Goal: Transaction & Acquisition: Obtain resource

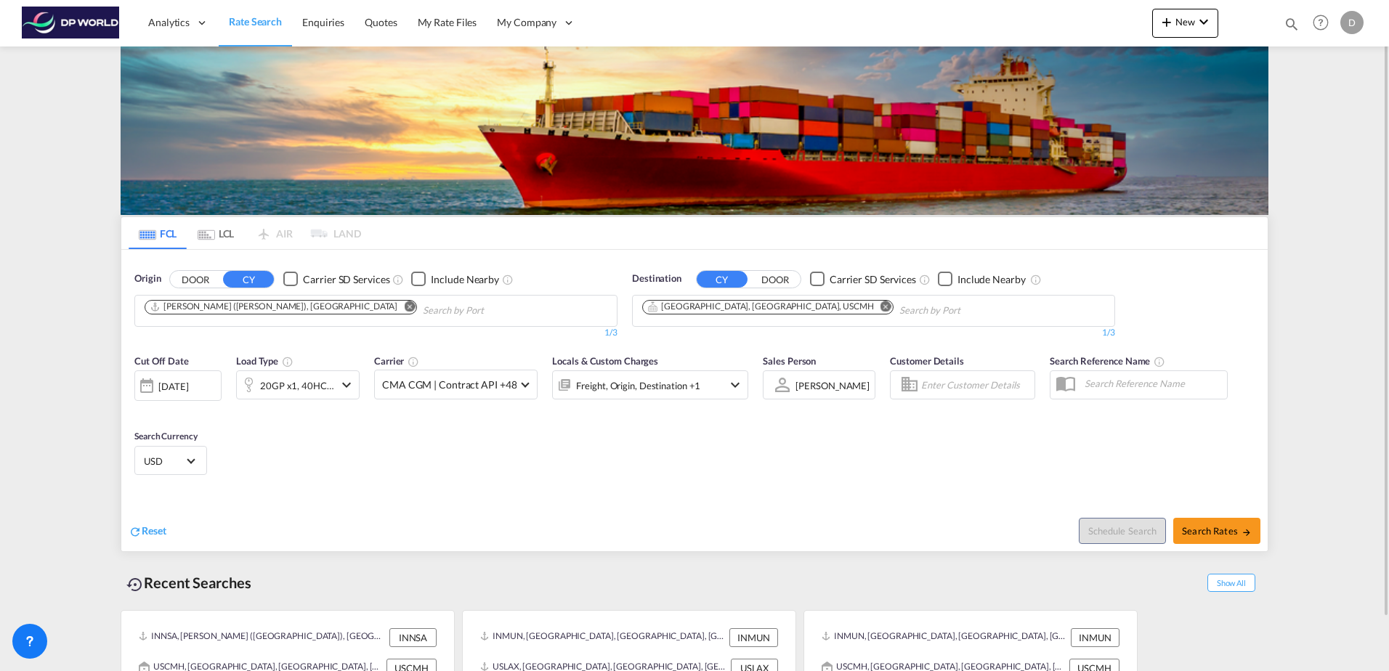
click at [404, 305] on md-icon "Remove" at bounding box center [409, 306] width 11 height 11
click at [318, 307] on md-chips at bounding box center [376, 311] width 482 height 31
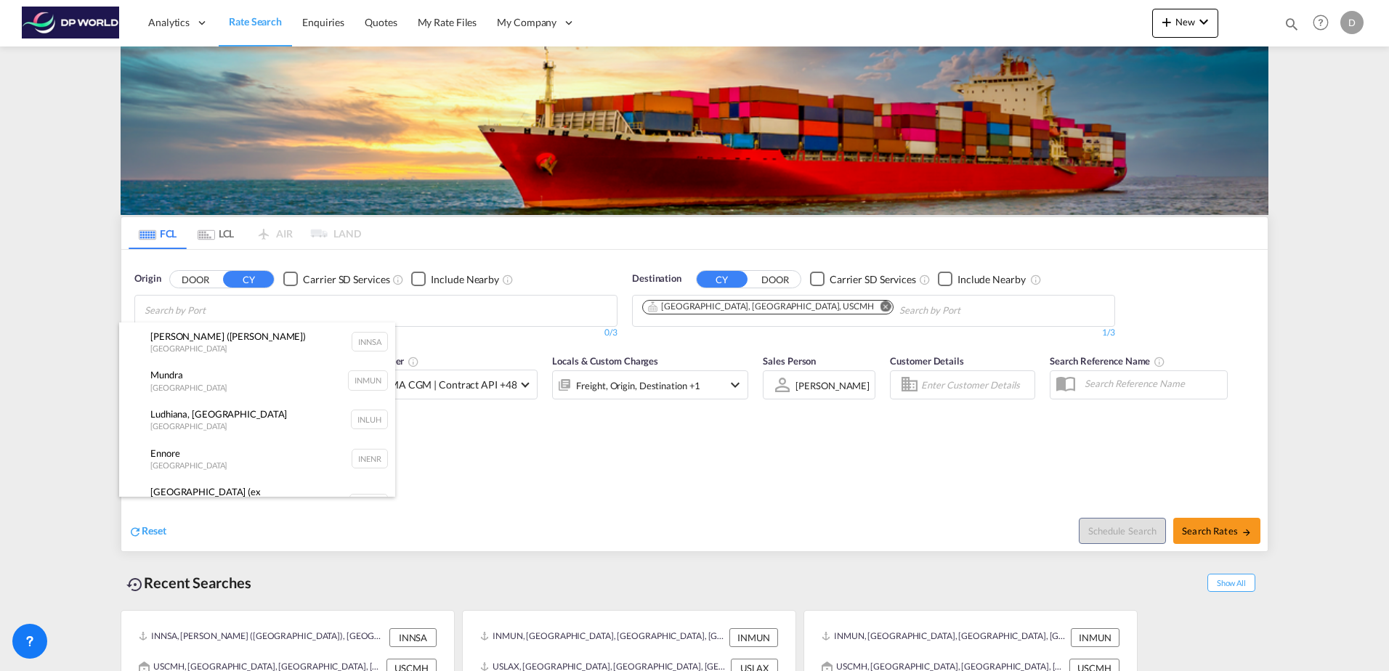
paste input "[GEOGRAPHIC_DATA]"
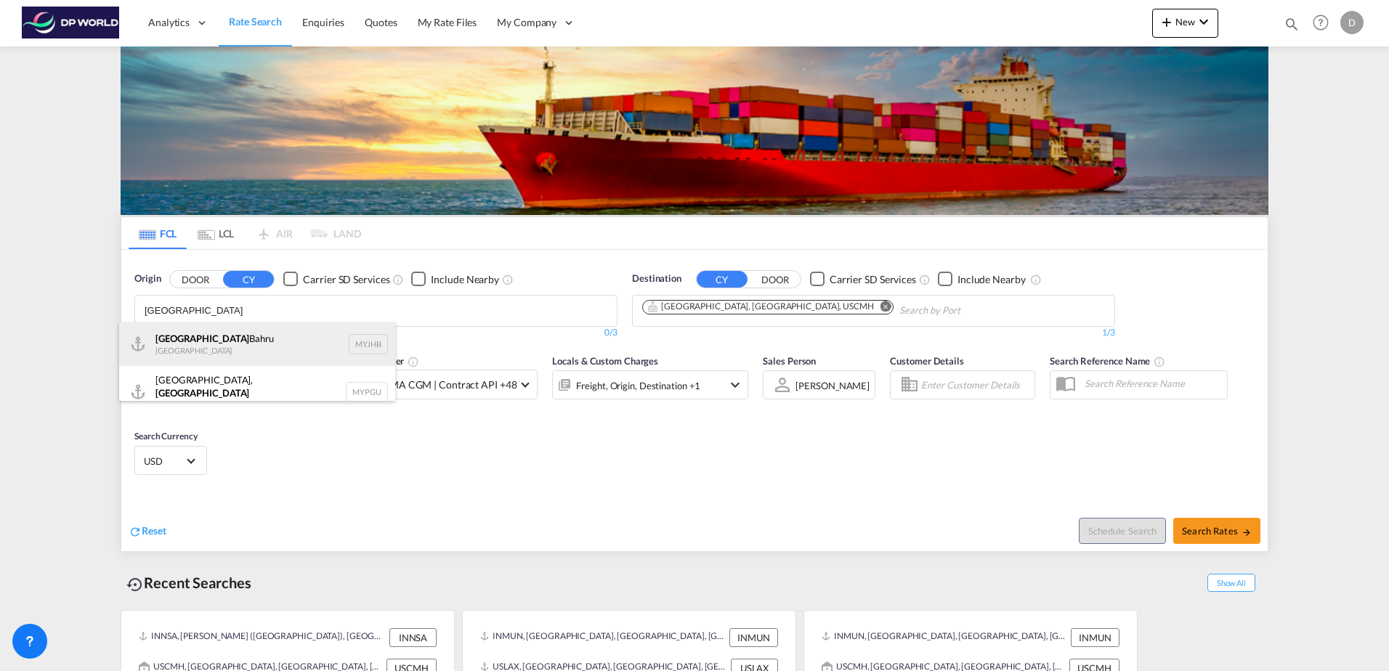
type input "[GEOGRAPHIC_DATA]"
click at [270, 349] on div "Johor Bahru [GEOGRAPHIC_DATA] MYJHB" at bounding box center [257, 345] width 276 height 44
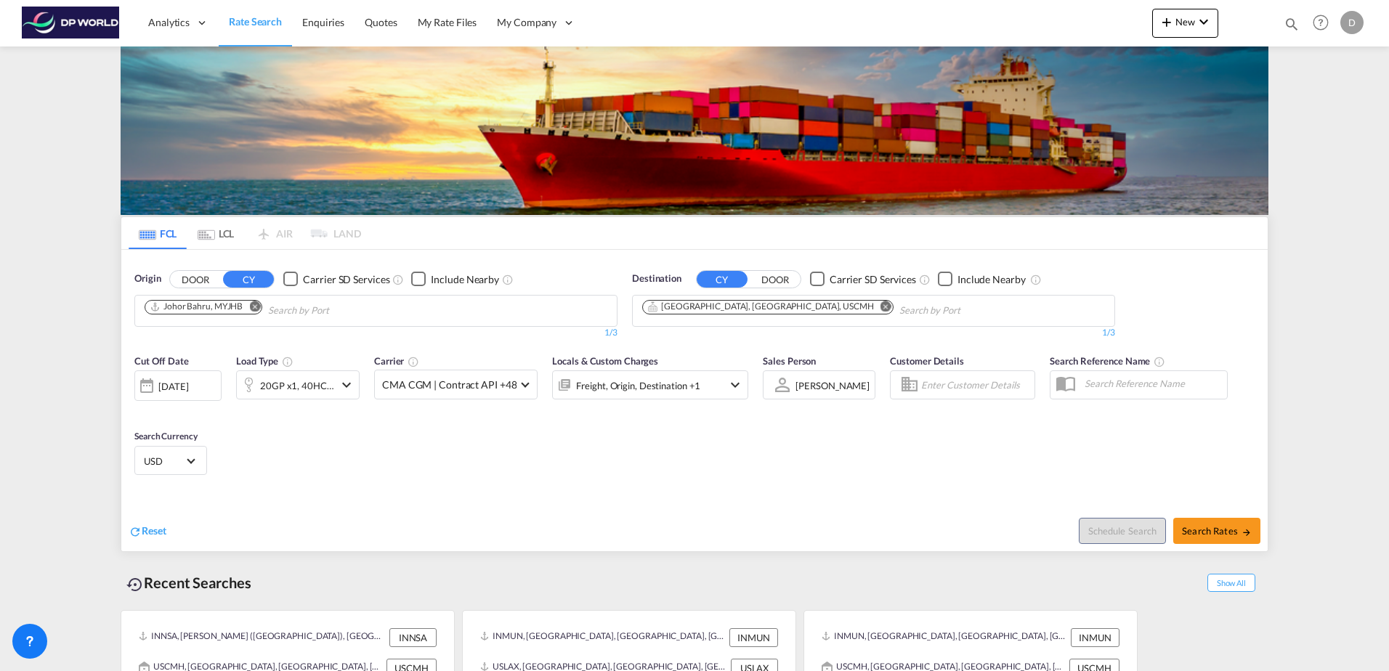
click at [188, 383] on div "[DATE]" at bounding box center [173, 386] width 30 height 13
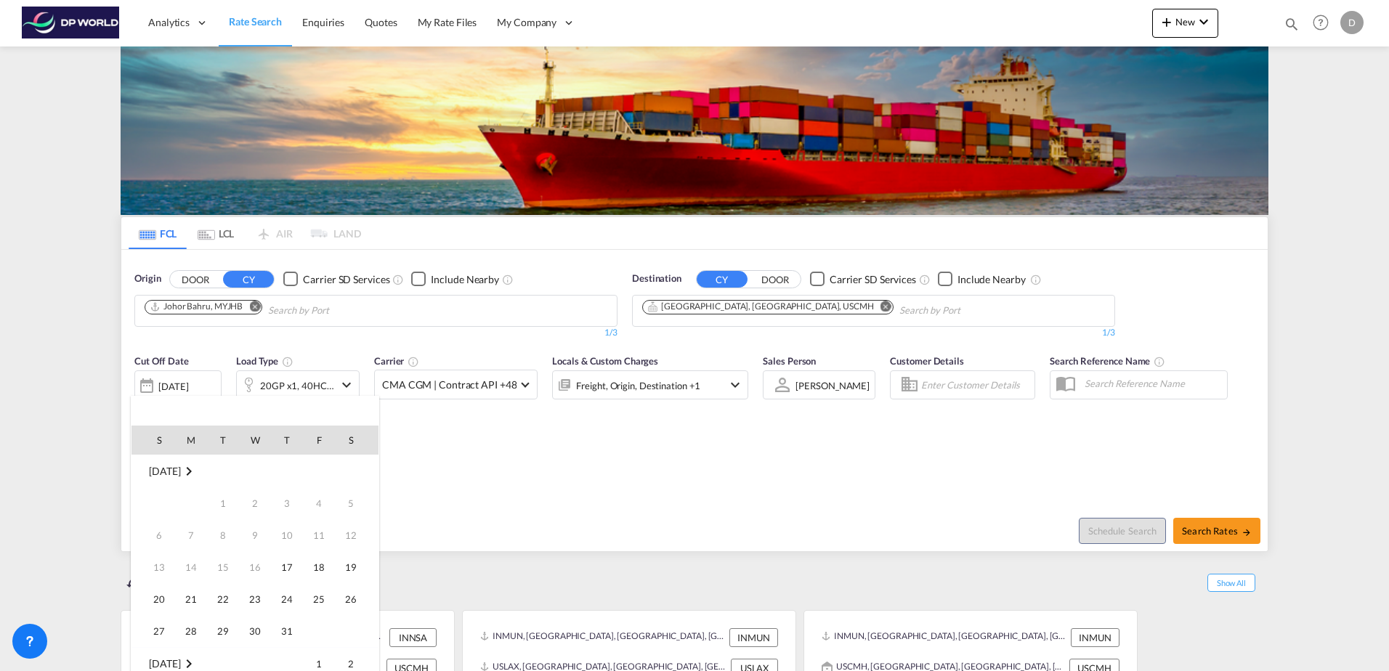
scroll to position [578, 0]
click at [312, 529] on span "17" at bounding box center [318, 535] width 29 height 29
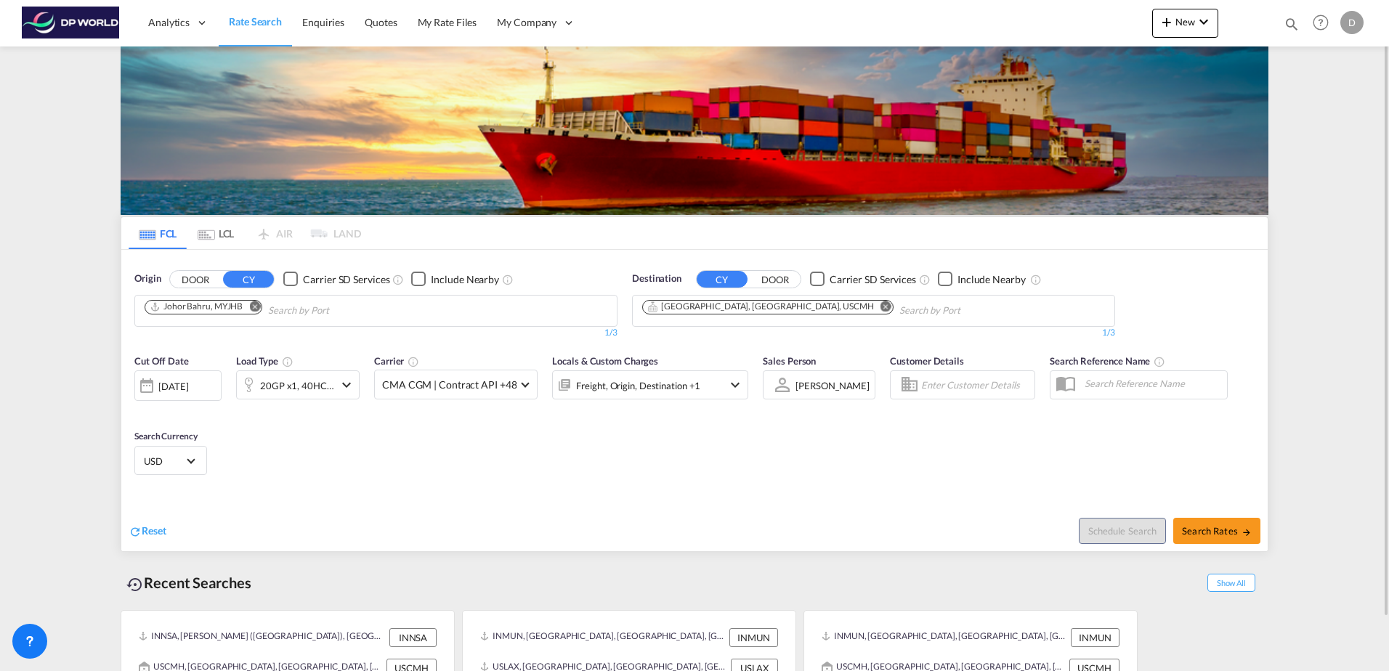
click at [387, 477] on div "Cut Off Date [DATE] [DATE] Load Type 20GP x1, 40HC x1 Carrier CMA CGM | Contrac…" at bounding box center [694, 418] width 1147 height 142
click at [338, 382] on md-icon "icon-chevron-down" at bounding box center [346, 384] width 17 height 17
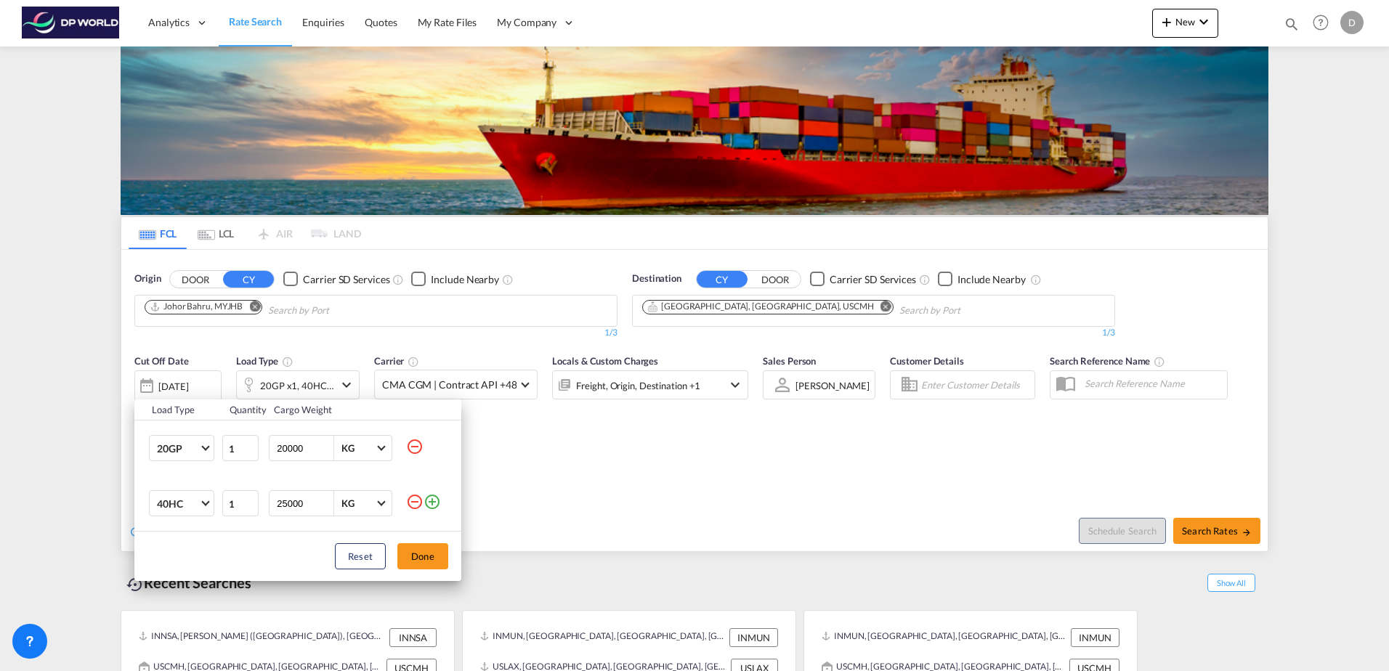
click at [635, 488] on div "Load Type Quantity Cargo Weight 20GP 20GP 40GP 40HC 45HC 20RE 40RE 40HR 20OT 40…" at bounding box center [694, 335] width 1389 height 671
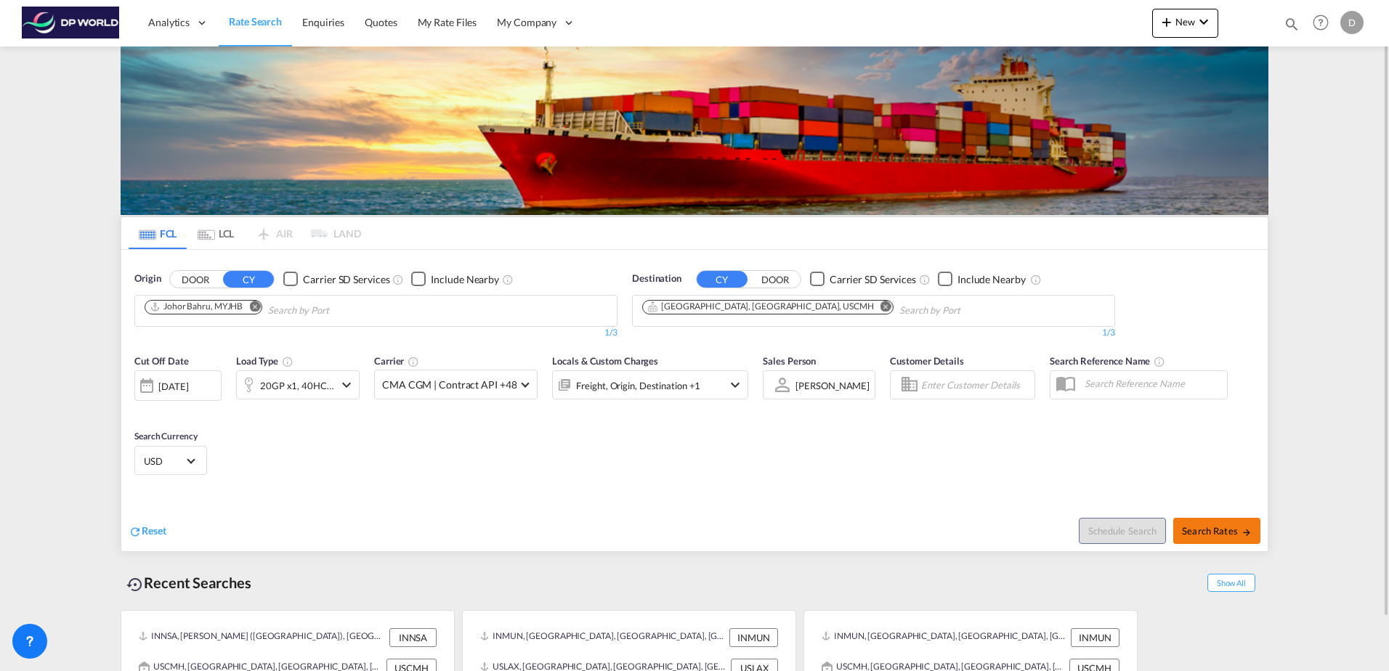
click at [1225, 524] on button "Search Rates" at bounding box center [1216, 531] width 87 height 26
type input "MYJHB to USCMH / [DATE]"
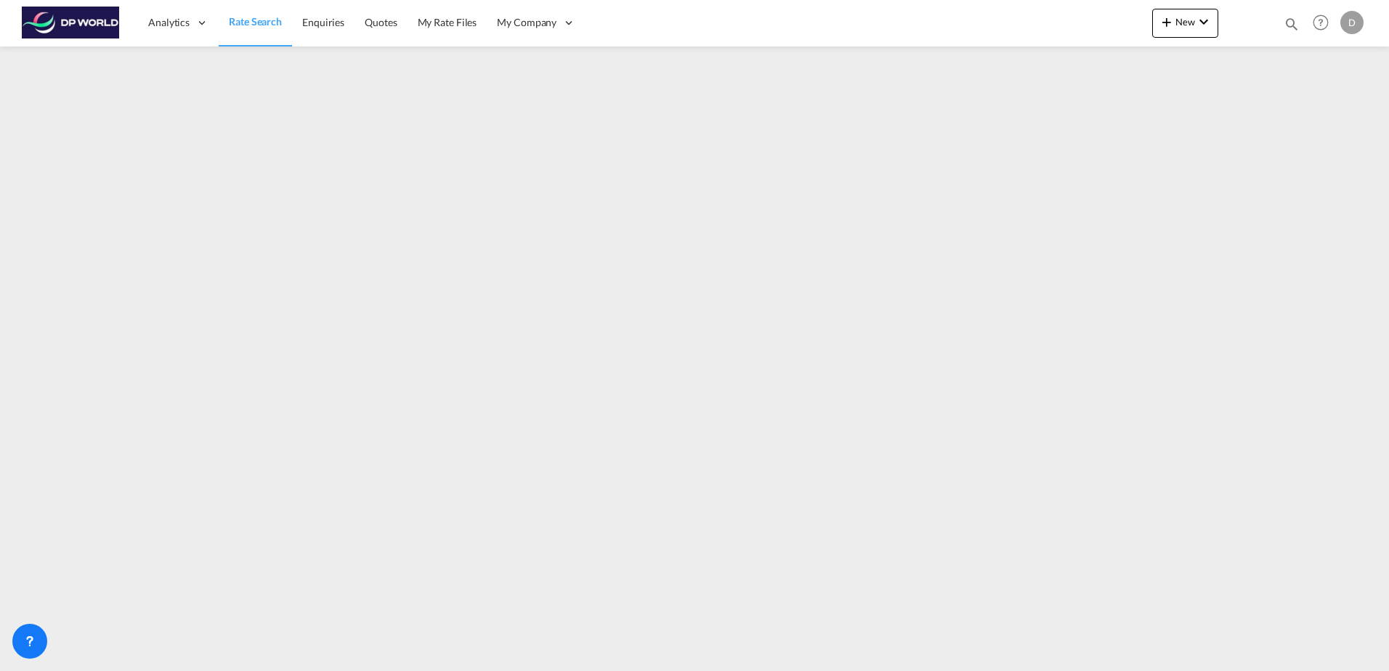
click at [251, 24] on span "Rate Search" at bounding box center [255, 21] width 53 height 12
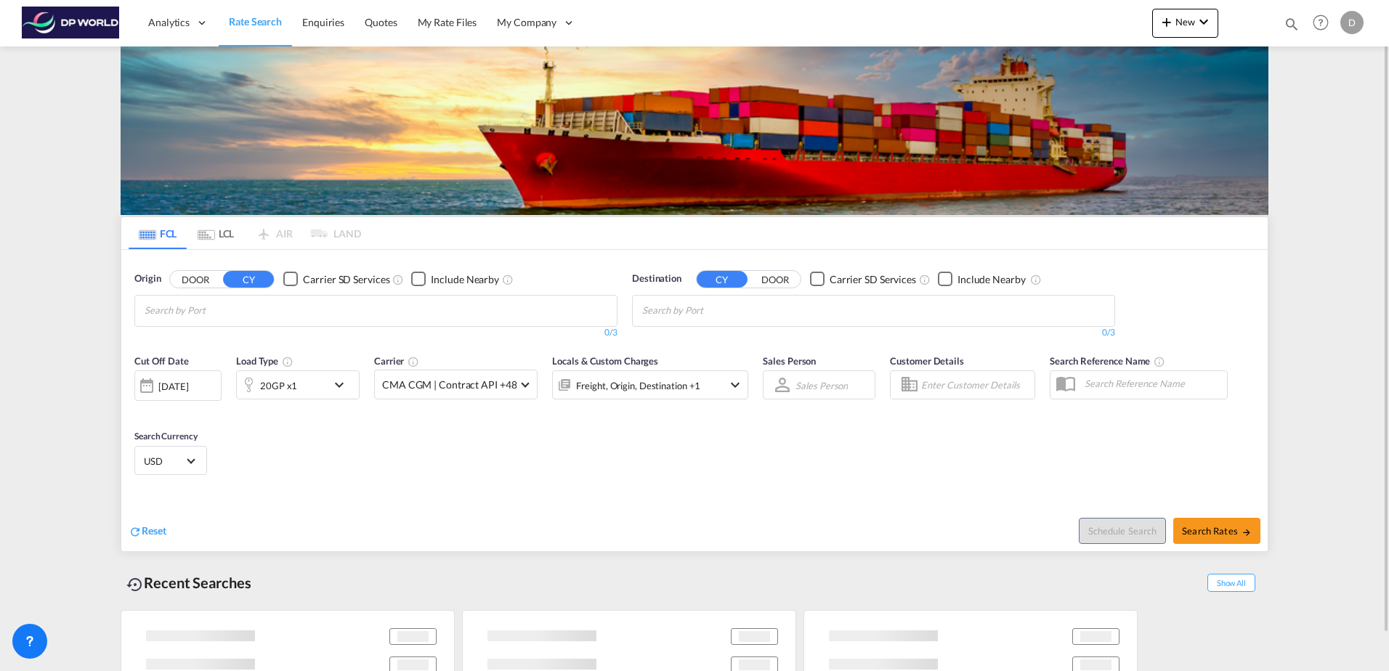
click at [264, 316] on input "Chips input." at bounding box center [214, 310] width 138 height 23
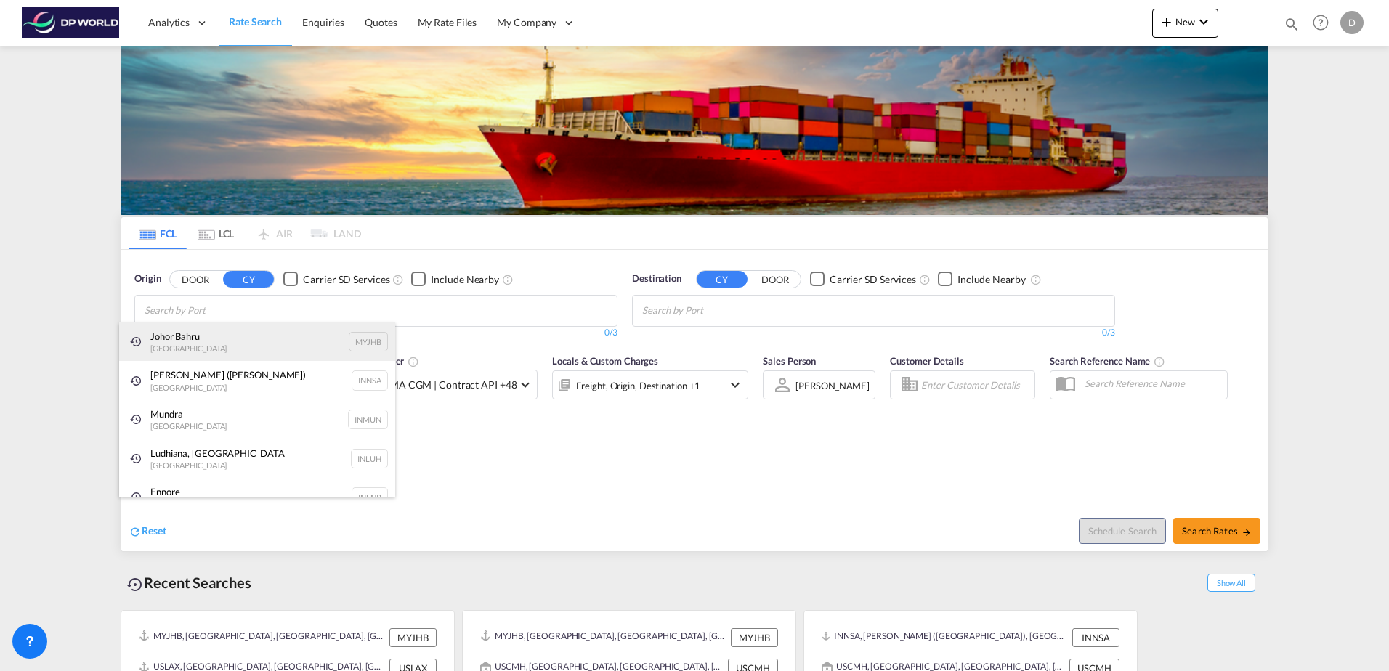
click at [252, 345] on div "Johor Bahru [GEOGRAPHIC_DATA] MYJHB" at bounding box center [257, 342] width 276 height 39
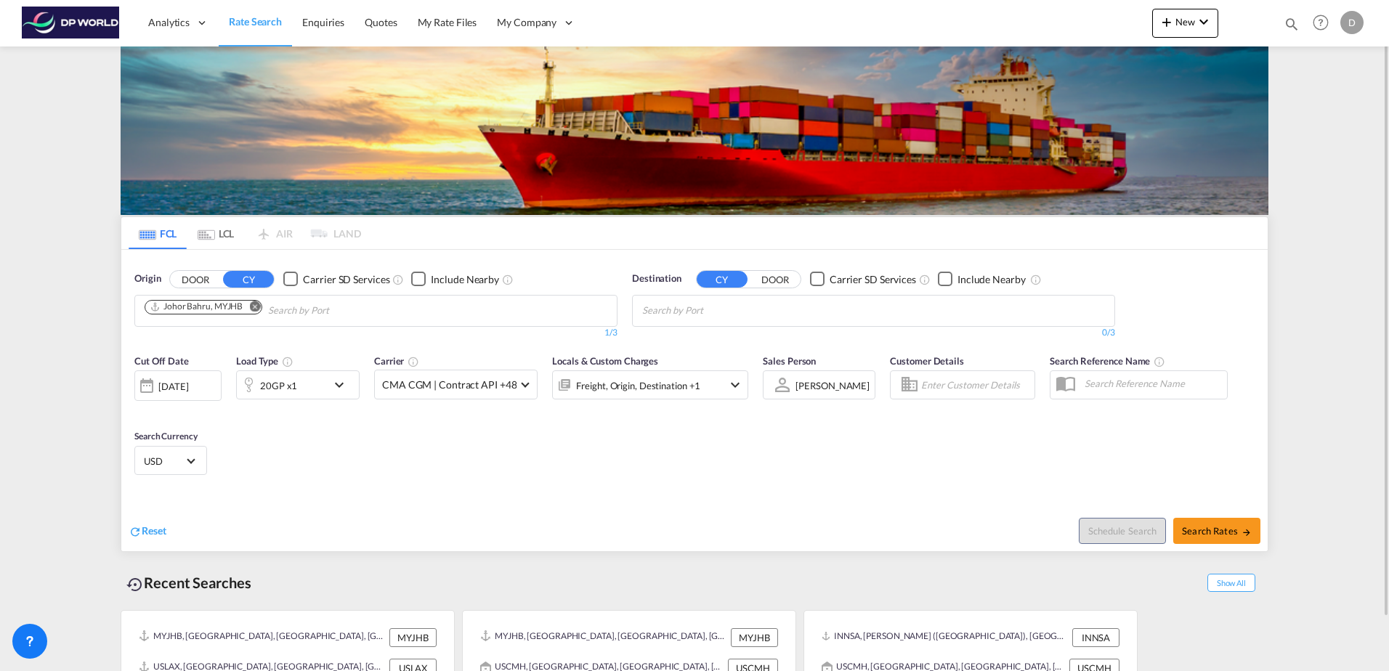
click at [802, 304] on md-chips at bounding box center [874, 311] width 482 height 31
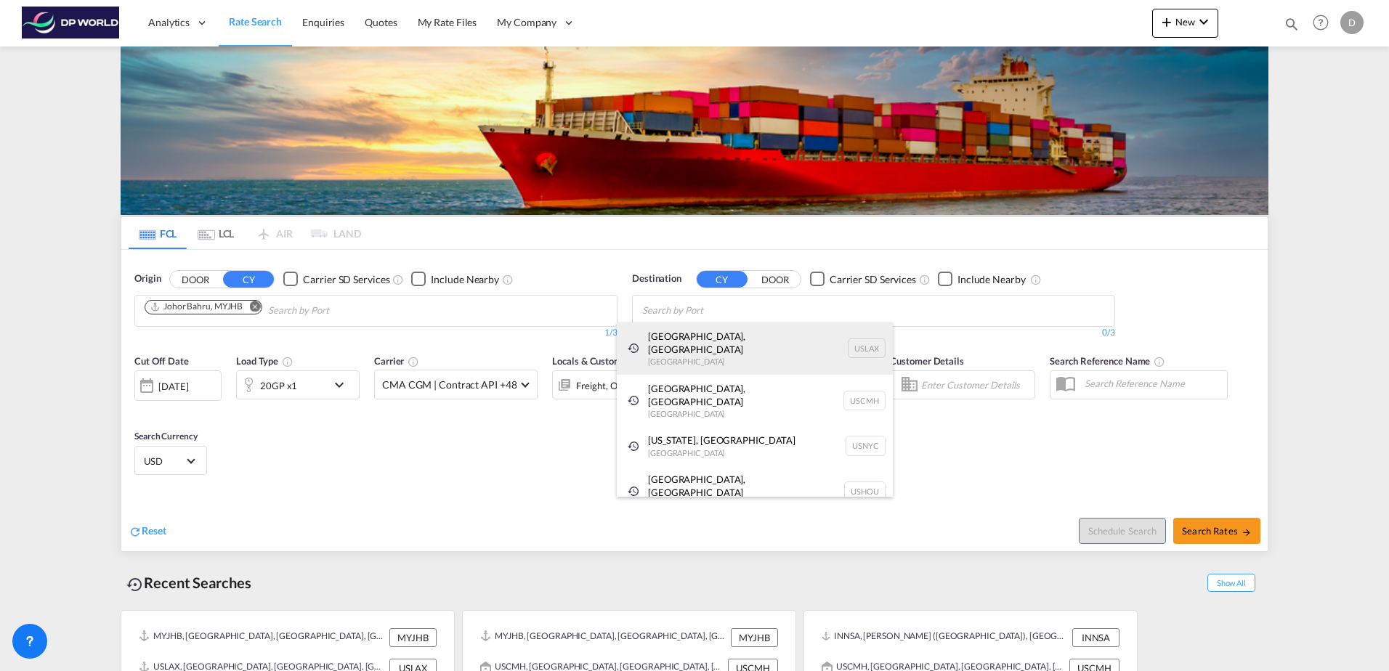
click at [729, 328] on div "[GEOGRAPHIC_DATA], [GEOGRAPHIC_DATA] [GEOGRAPHIC_DATA] USLAX" at bounding box center [755, 349] width 276 height 52
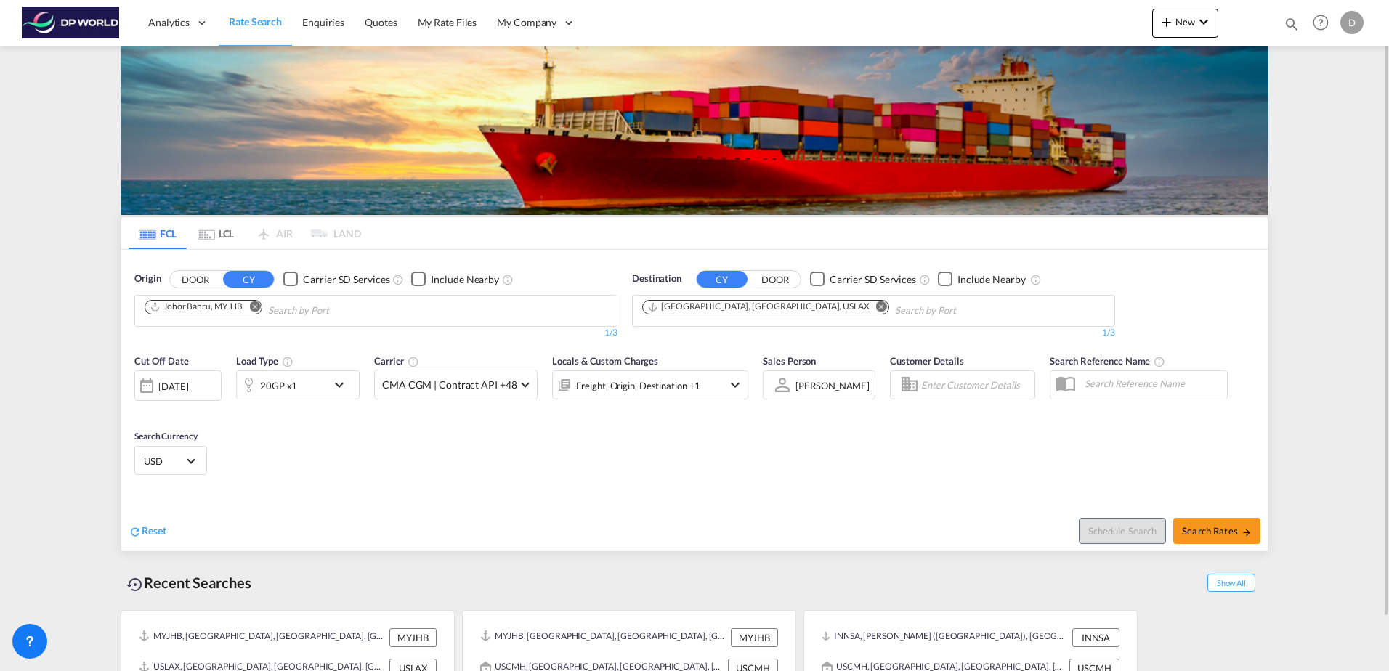
click at [182, 392] on div "[DATE]" at bounding box center [173, 386] width 30 height 13
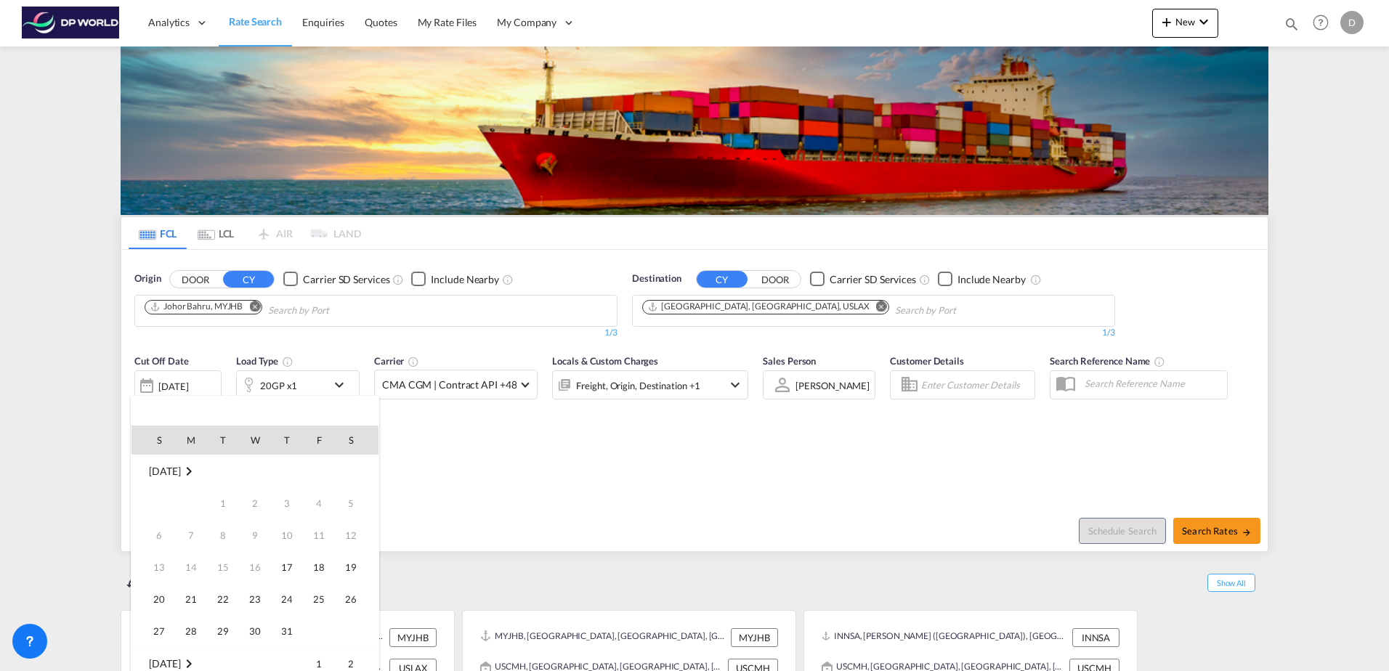
scroll to position [578, 0]
click at [330, 541] on span "17" at bounding box center [318, 535] width 29 height 29
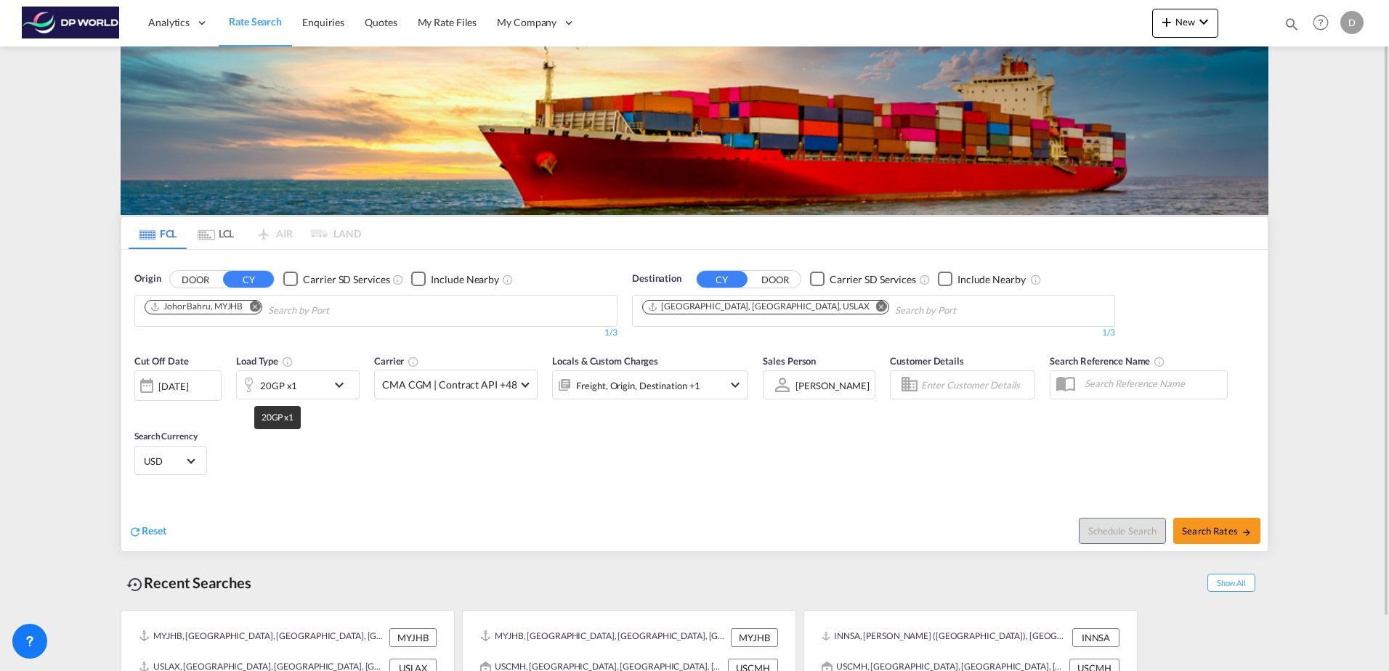
click at [280, 391] on div "20GP x1" at bounding box center [278, 386] width 37 height 20
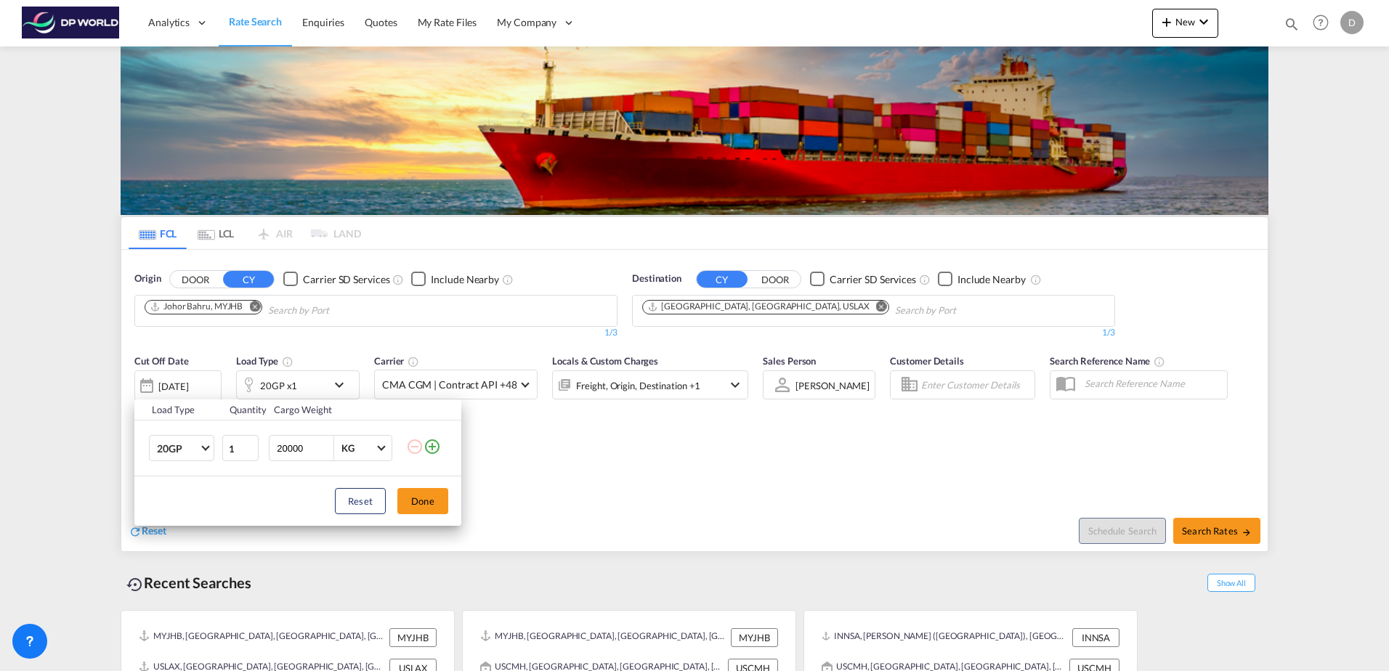
click at [430, 450] on md-icon "icon-plus-circle-outline" at bounding box center [432, 446] width 17 height 17
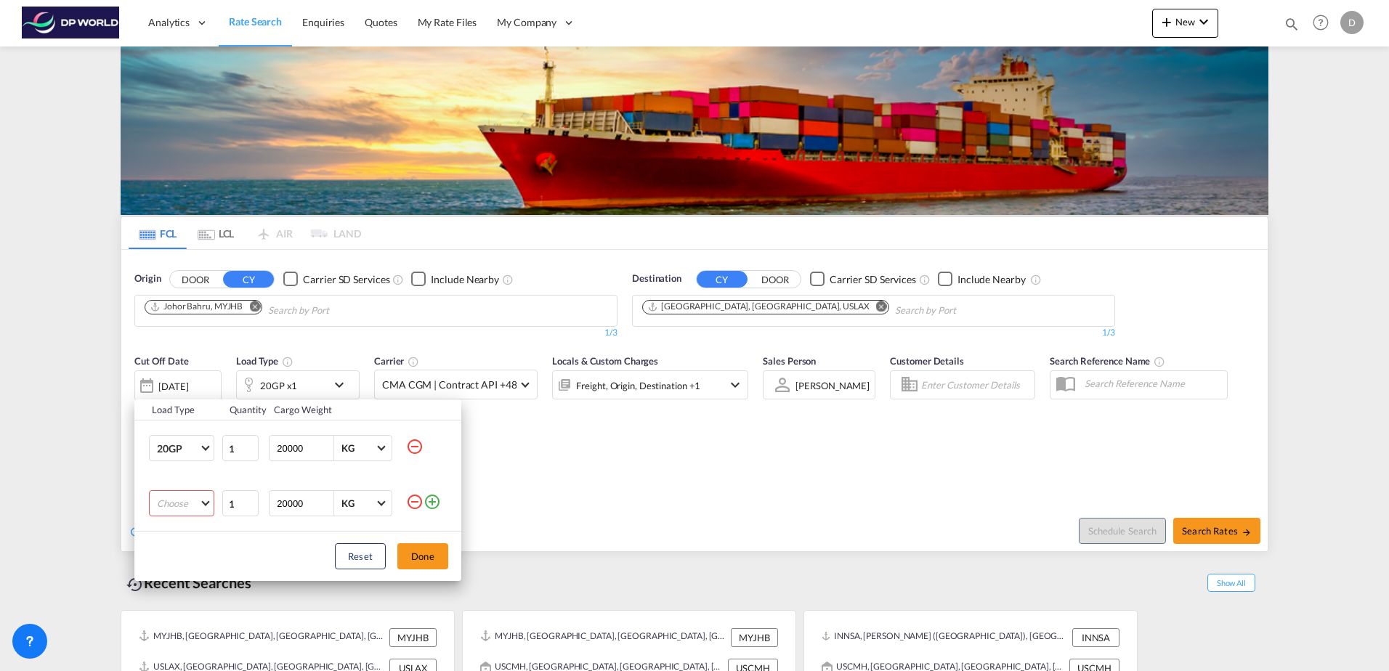
click at [185, 504] on md-select "Choose 20GP 40GP 40HC 45HC 20RE 40RE 40HR 20OT 40OT 20FR 40FR 40NR 20NR 45S 20T…" at bounding box center [181, 503] width 65 height 26
click at [186, 555] on md-option "40HC" at bounding box center [194, 566] width 99 height 35
click at [288, 506] on input "20000" at bounding box center [304, 503] width 58 height 25
type input "25000"
drag, startPoint x: 425, startPoint y: 552, endPoint x: 434, endPoint y: 539, distance: 16.1
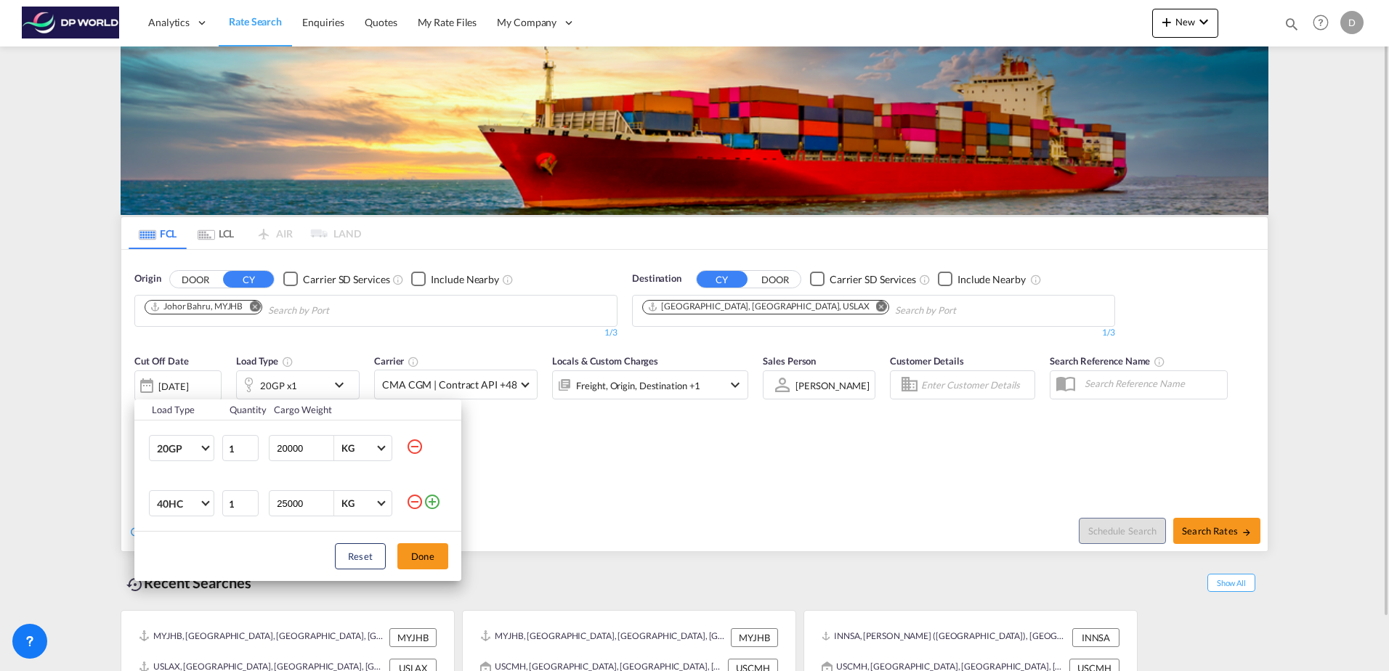
click at [426, 552] on button "Done" at bounding box center [422, 556] width 51 height 26
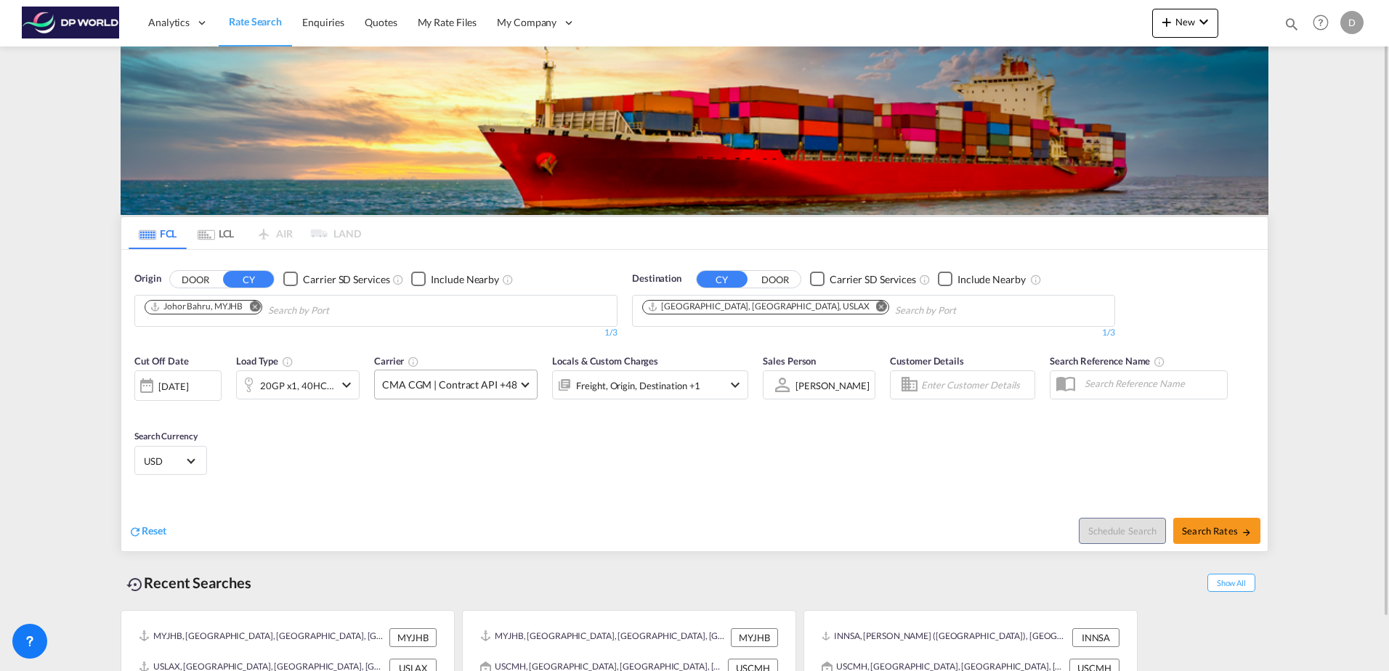
click at [471, 387] on span "CMA CGM | Contract API +48" at bounding box center [449, 385] width 134 height 15
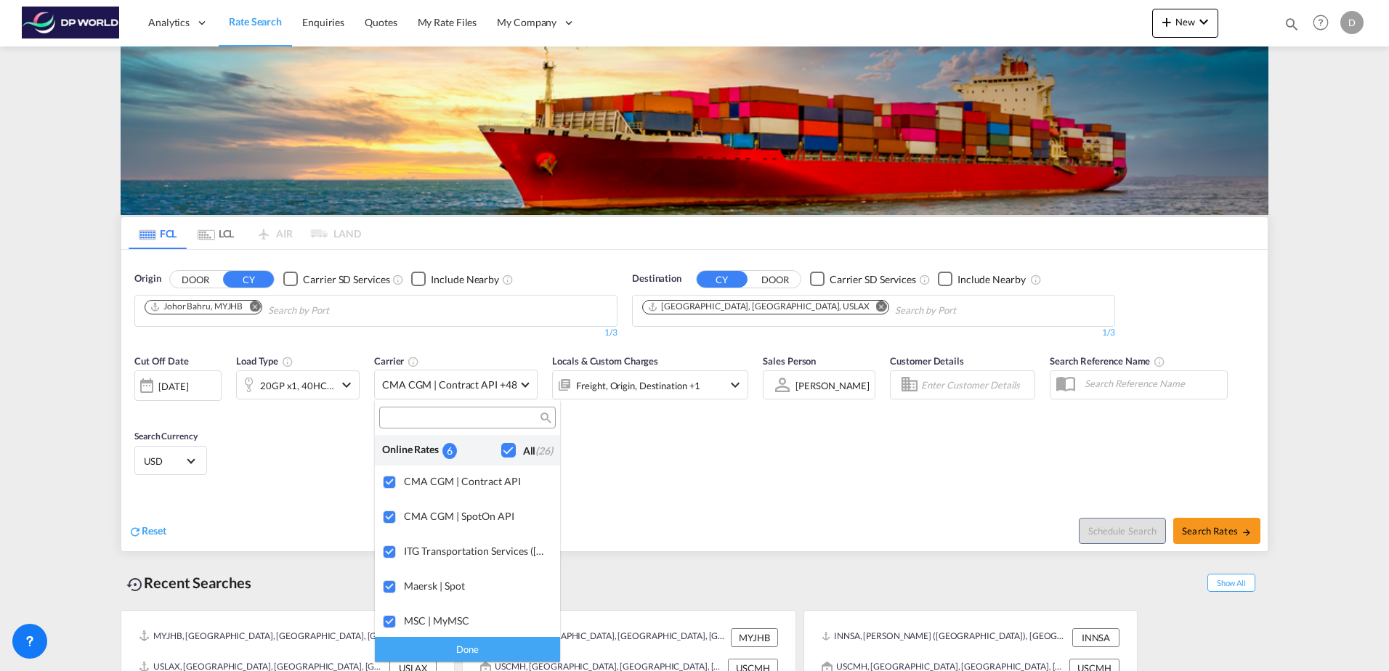
click at [686, 469] on md-backdrop at bounding box center [694, 335] width 1389 height 671
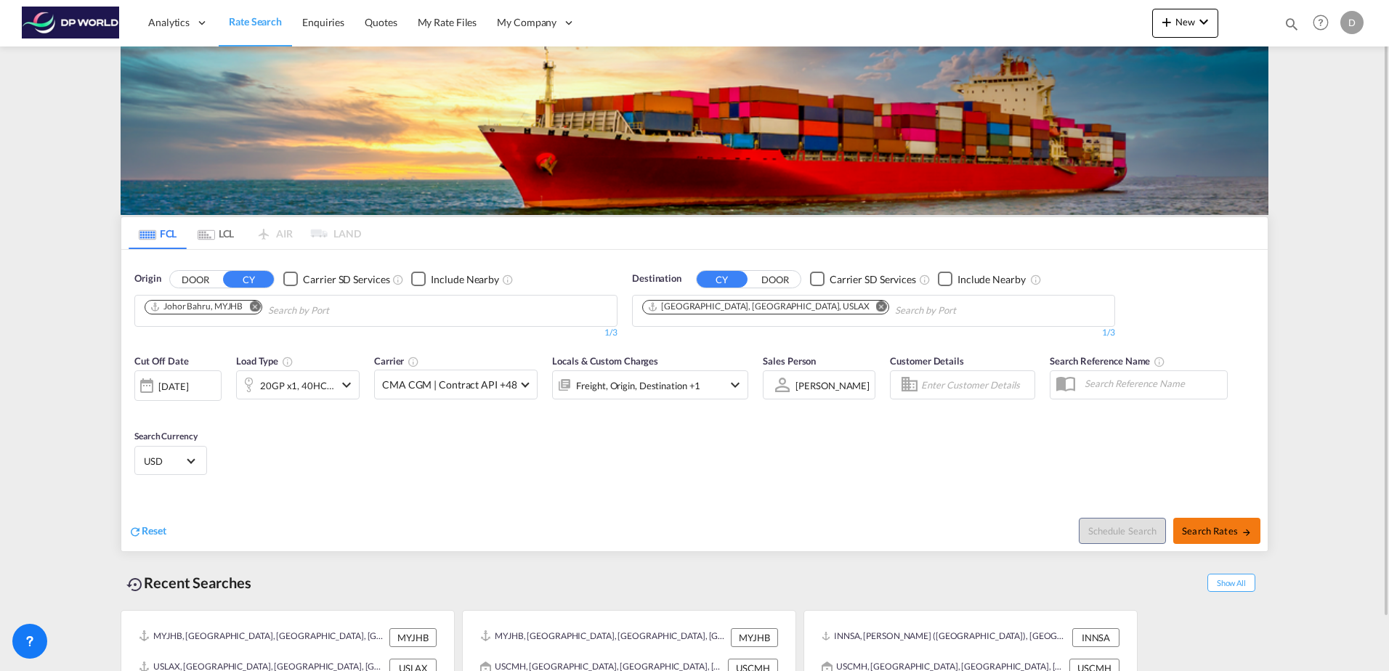
click at [1202, 533] on span "Search Rates" at bounding box center [1217, 531] width 70 height 12
type input "MYJHB to USLAX / [DATE]"
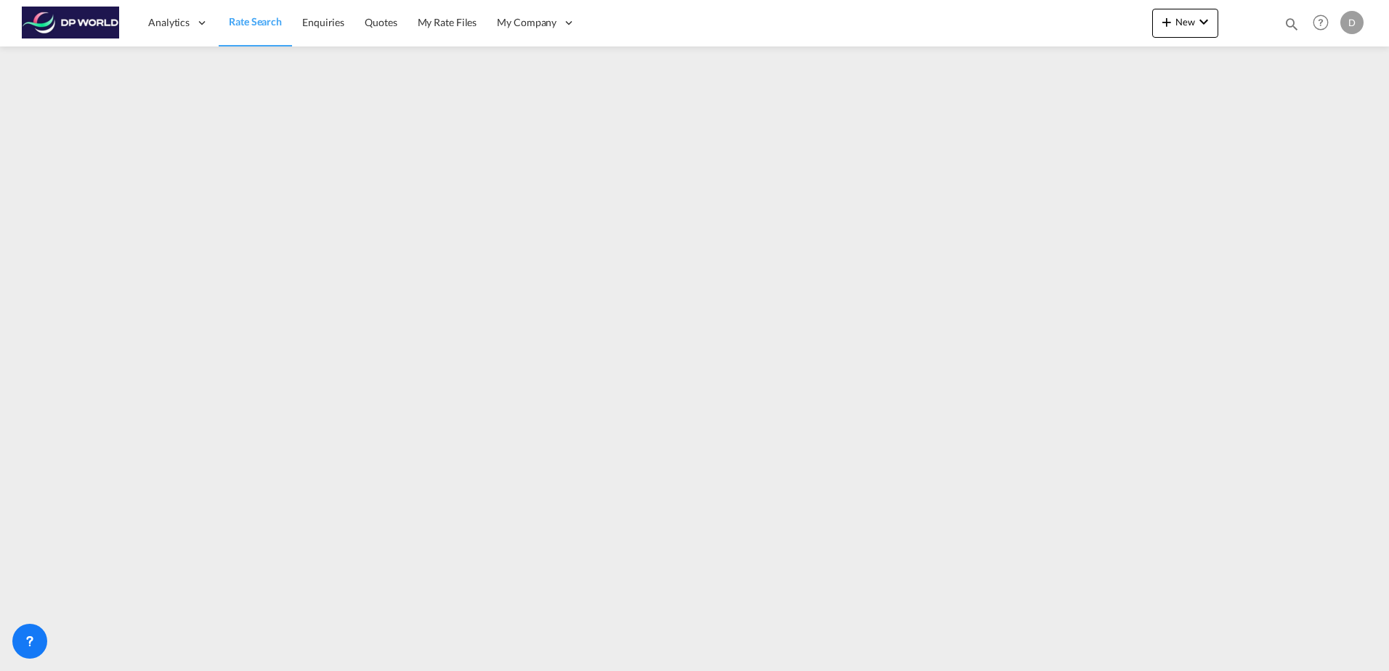
click at [249, 19] on span "Rate Search" at bounding box center [255, 21] width 53 height 12
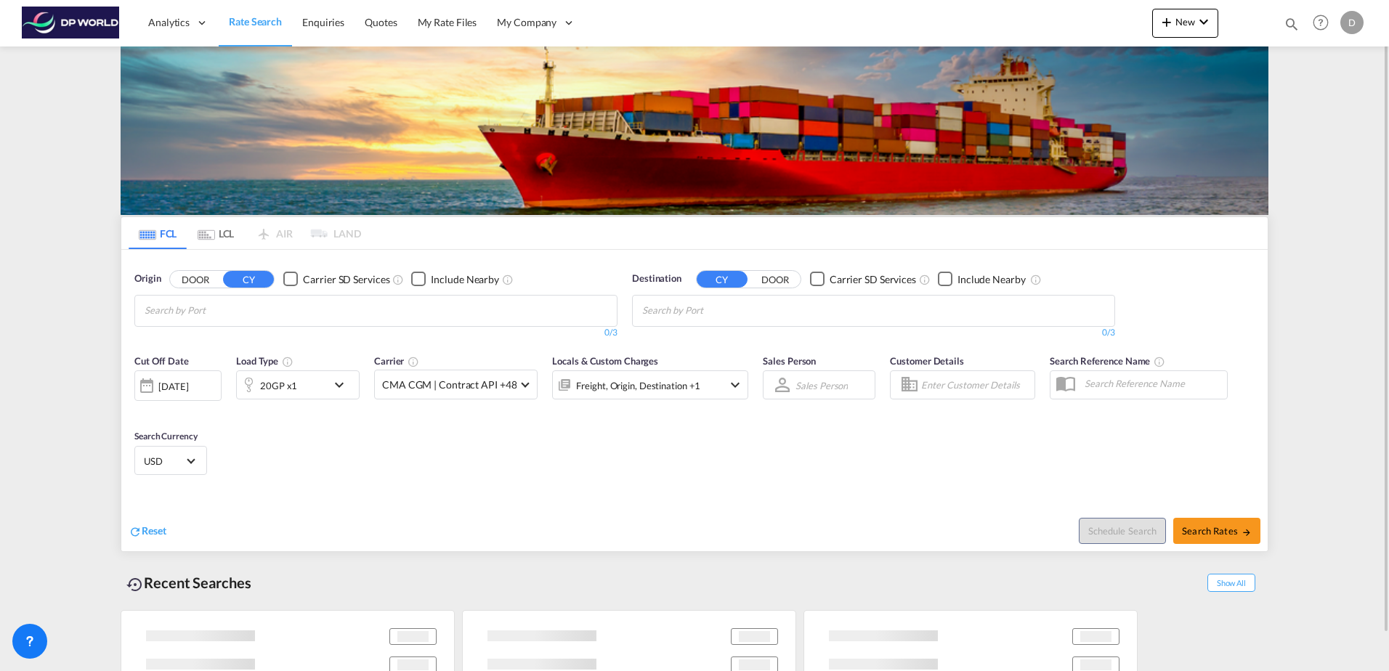
click at [280, 387] on div "20GP x1" at bounding box center [278, 386] width 37 height 20
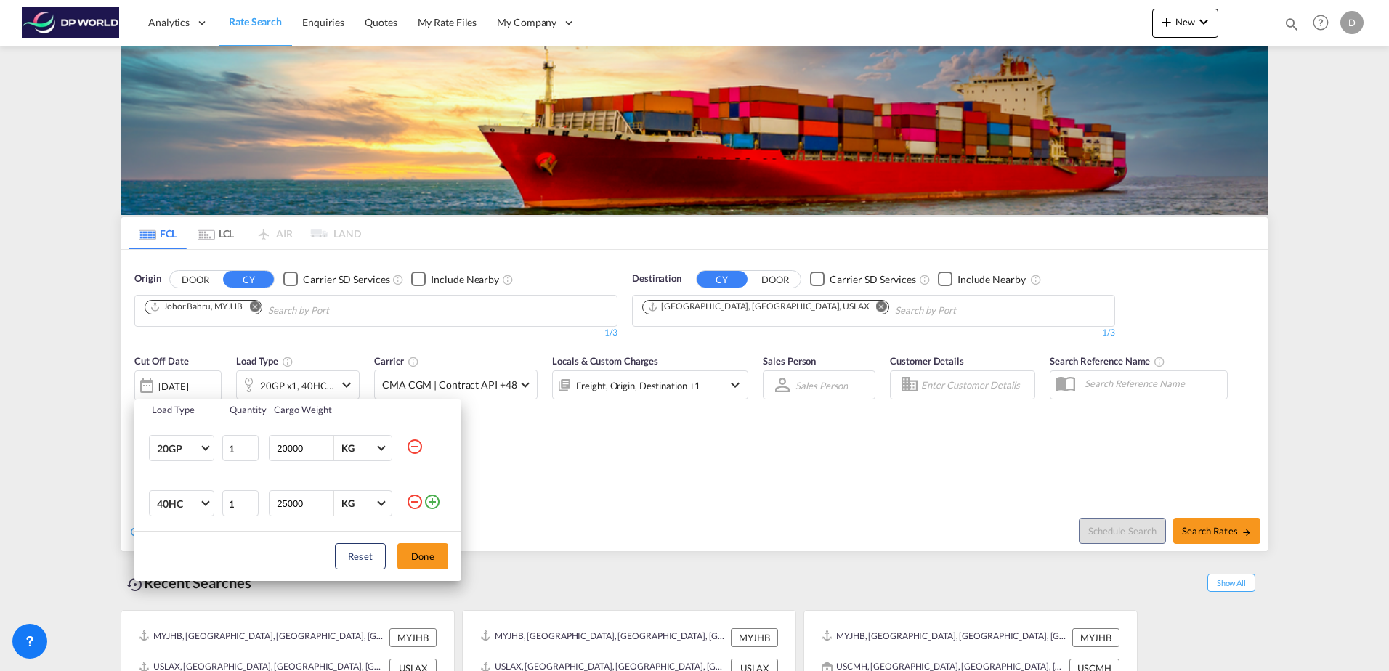
click at [291, 352] on div "Load Type Quantity Cargo Weight 20GP 20GP 40GP 40HC 45HC 20RE 40RE 40HR 20OT 40…" at bounding box center [694, 335] width 1389 height 671
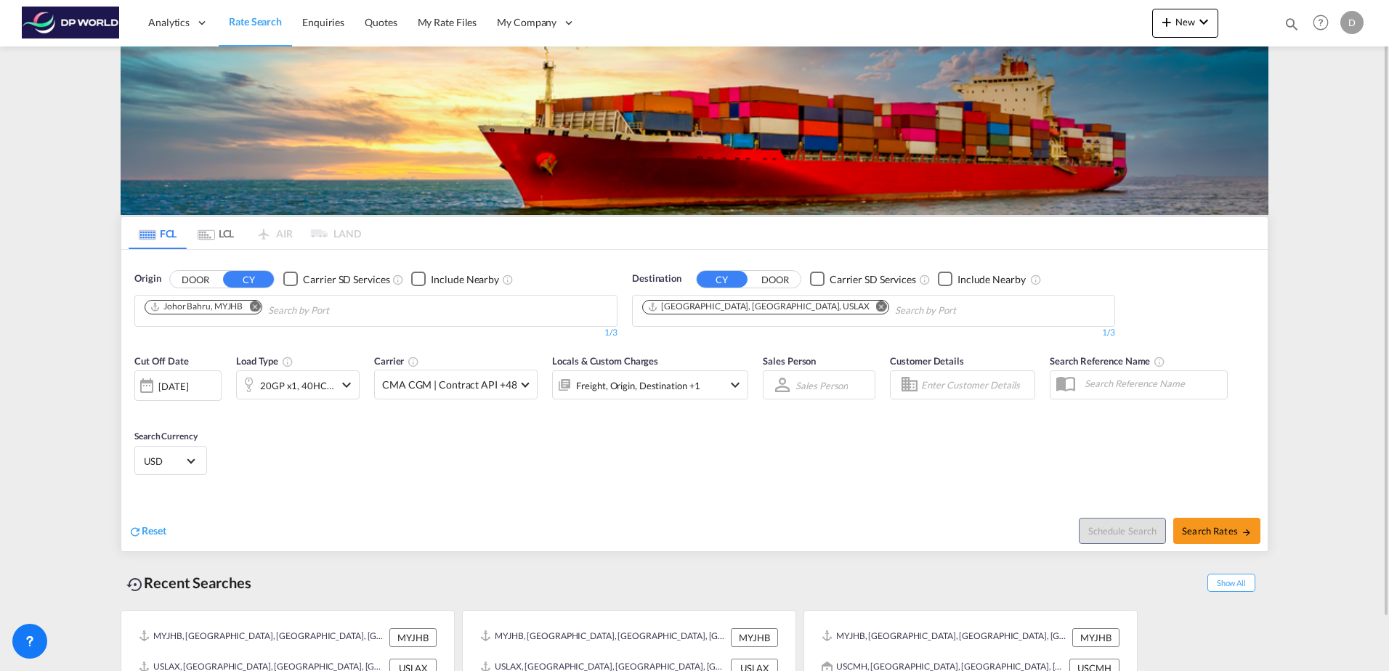
click at [182, 380] on div "[DATE]" at bounding box center [173, 386] width 30 height 13
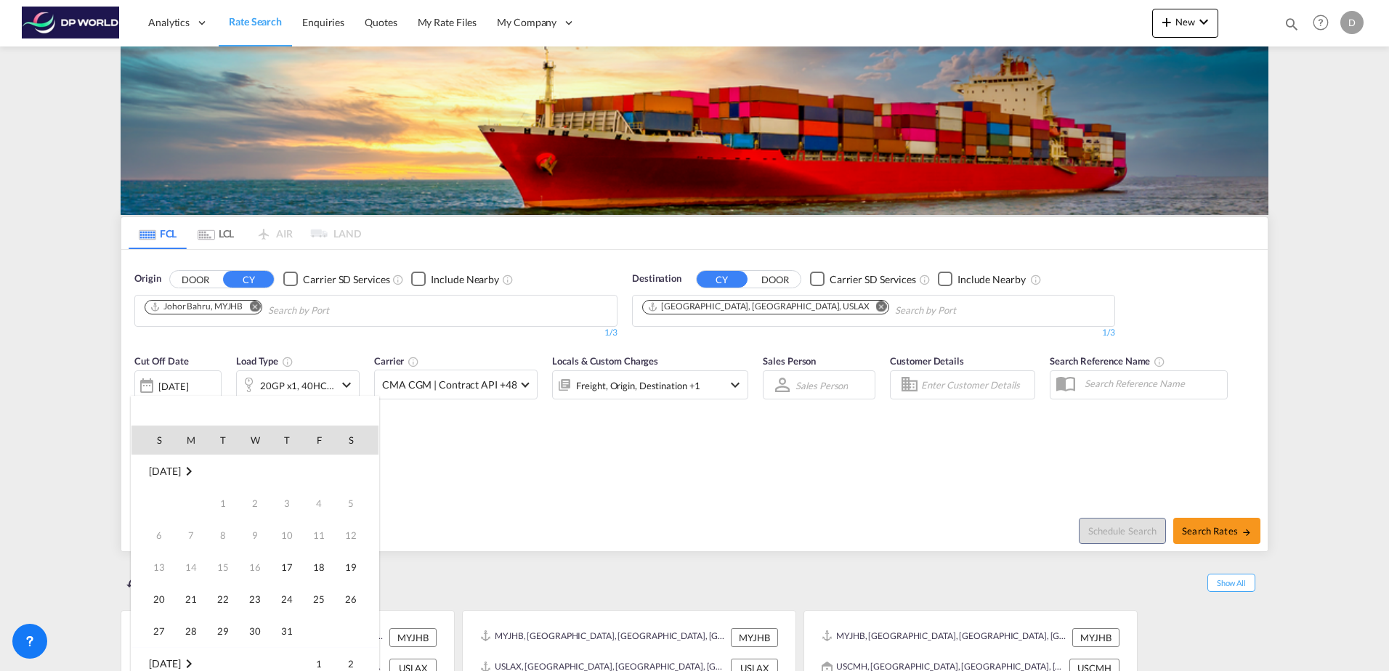
scroll to position [578, 0]
click at [328, 535] on span "17" at bounding box center [318, 535] width 29 height 29
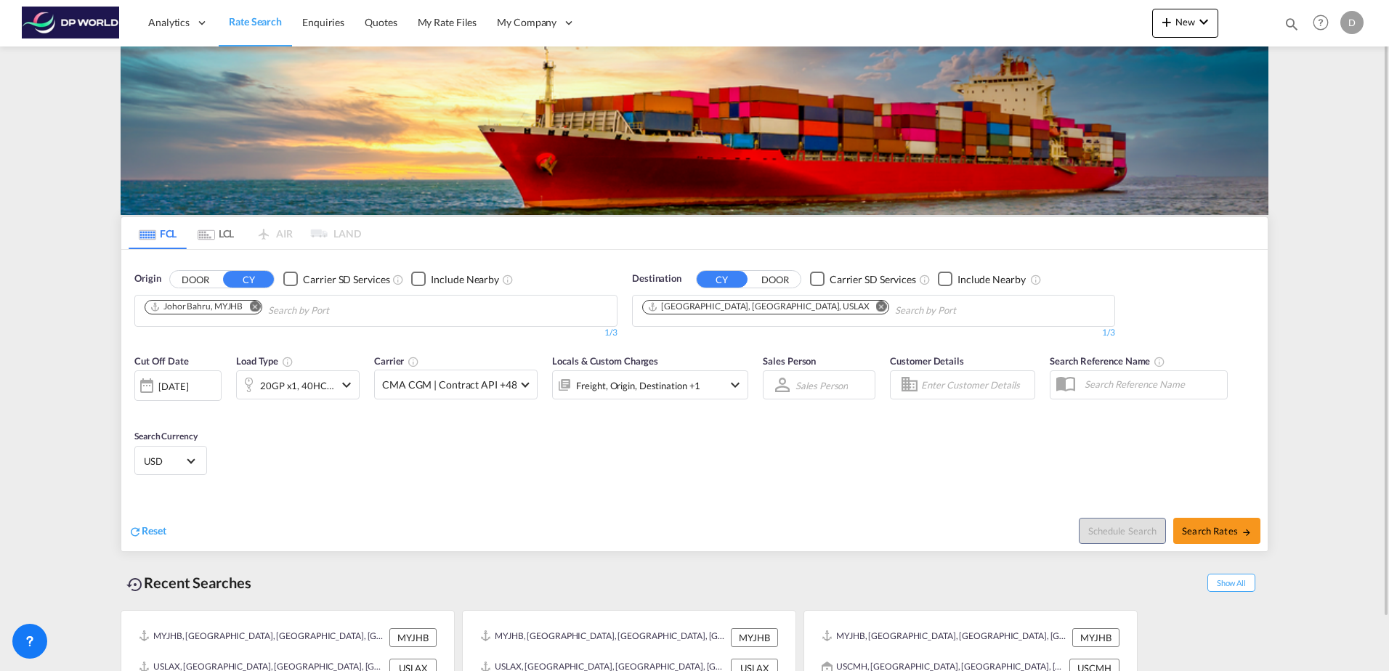
click at [256, 303] on md-icon "Remove" at bounding box center [254, 306] width 11 height 11
click at [250, 318] on input "Chips input." at bounding box center [214, 310] width 138 height 23
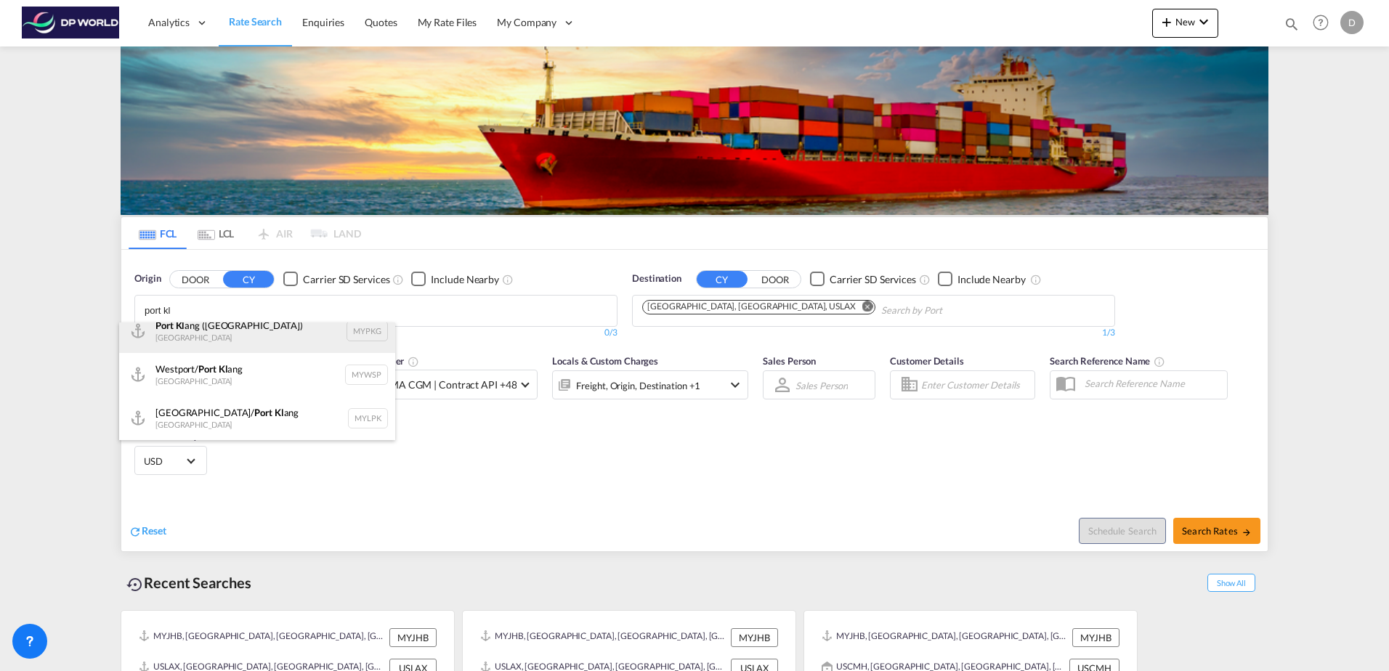
scroll to position [0, 0]
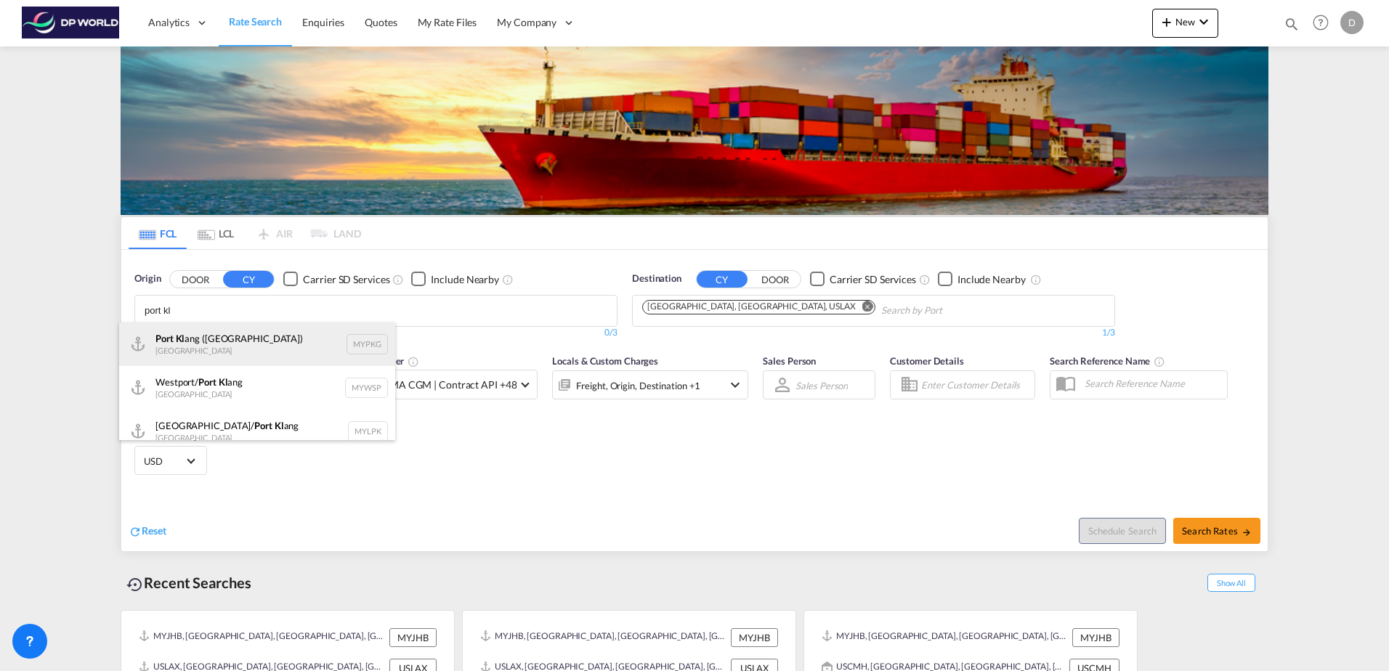
type input "port kl"
click at [248, 352] on div "Port [PERSON_NAME] ([GEOGRAPHIC_DATA]) [GEOGRAPHIC_DATA] MYPKG" at bounding box center [257, 345] width 276 height 44
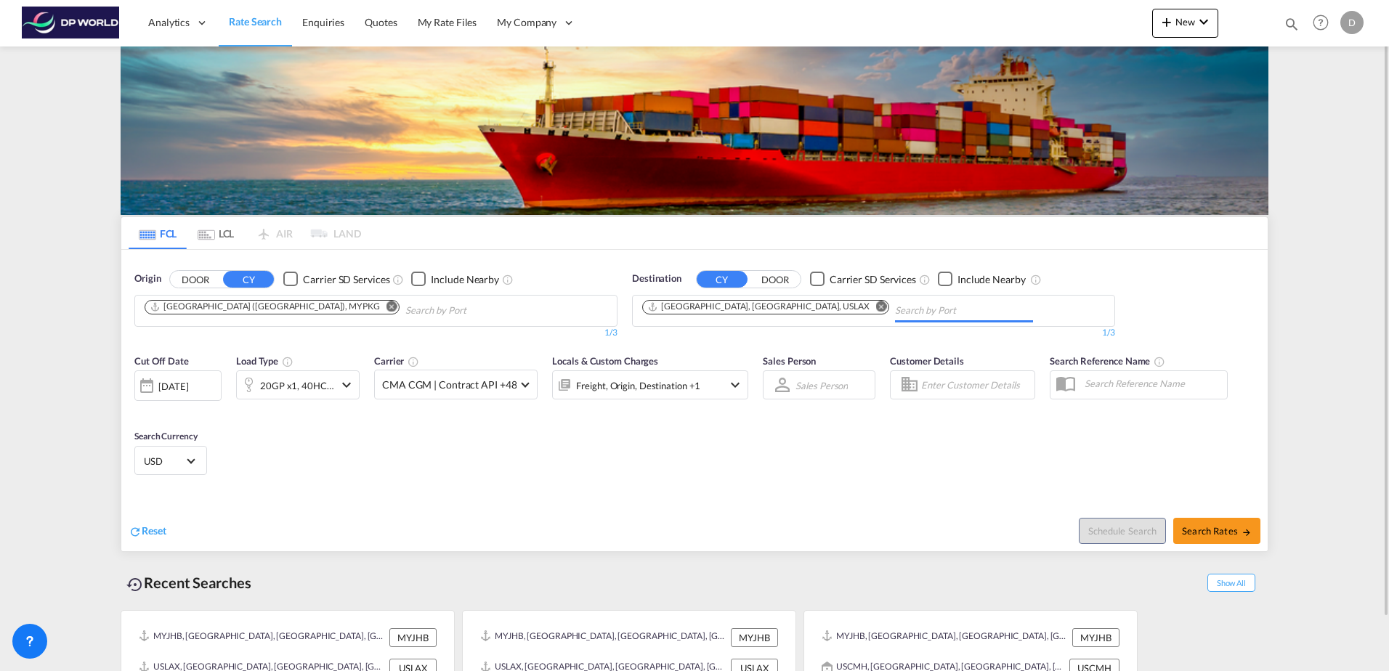
click at [895, 312] on input "Chips input." at bounding box center [964, 310] width 138 height 23
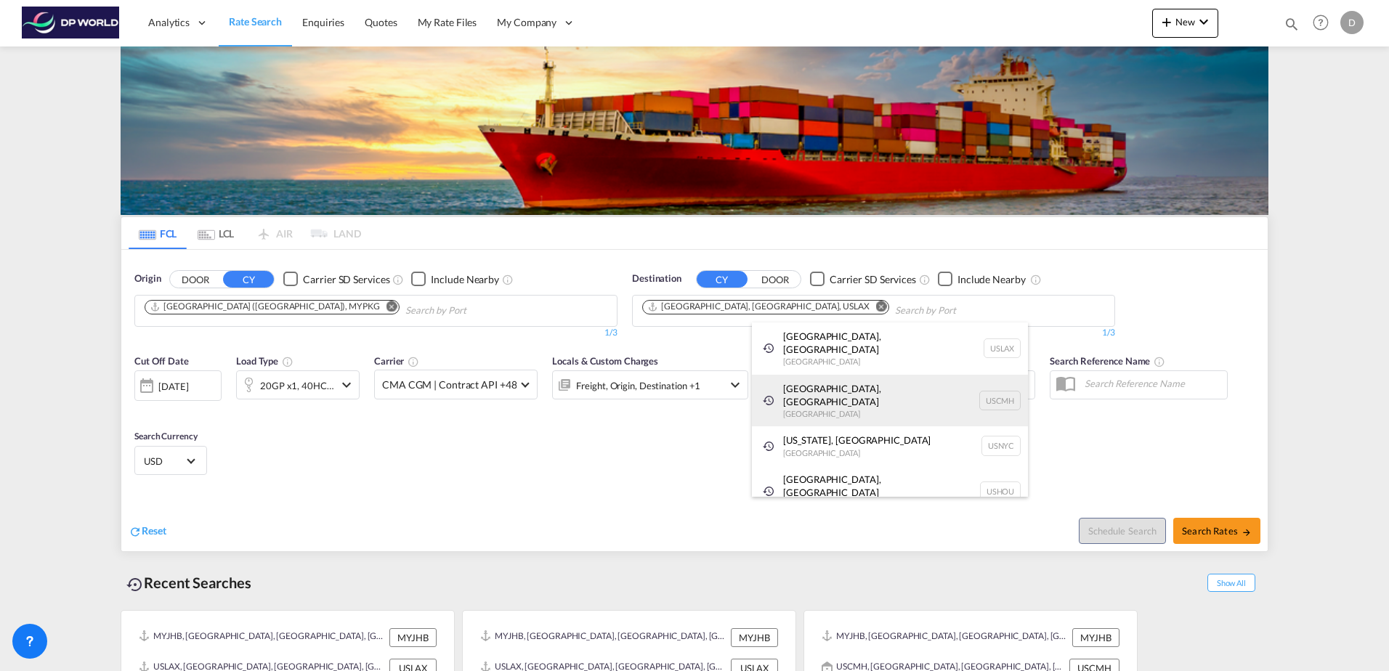
click at [836, 393] on div "[GEOGRAPHIC_DATA], [GEOGRAPHIC_DATA] [GEOGRAPHIC_DATA] USCMH" at bounding box center [890, 401] width 276 height 52
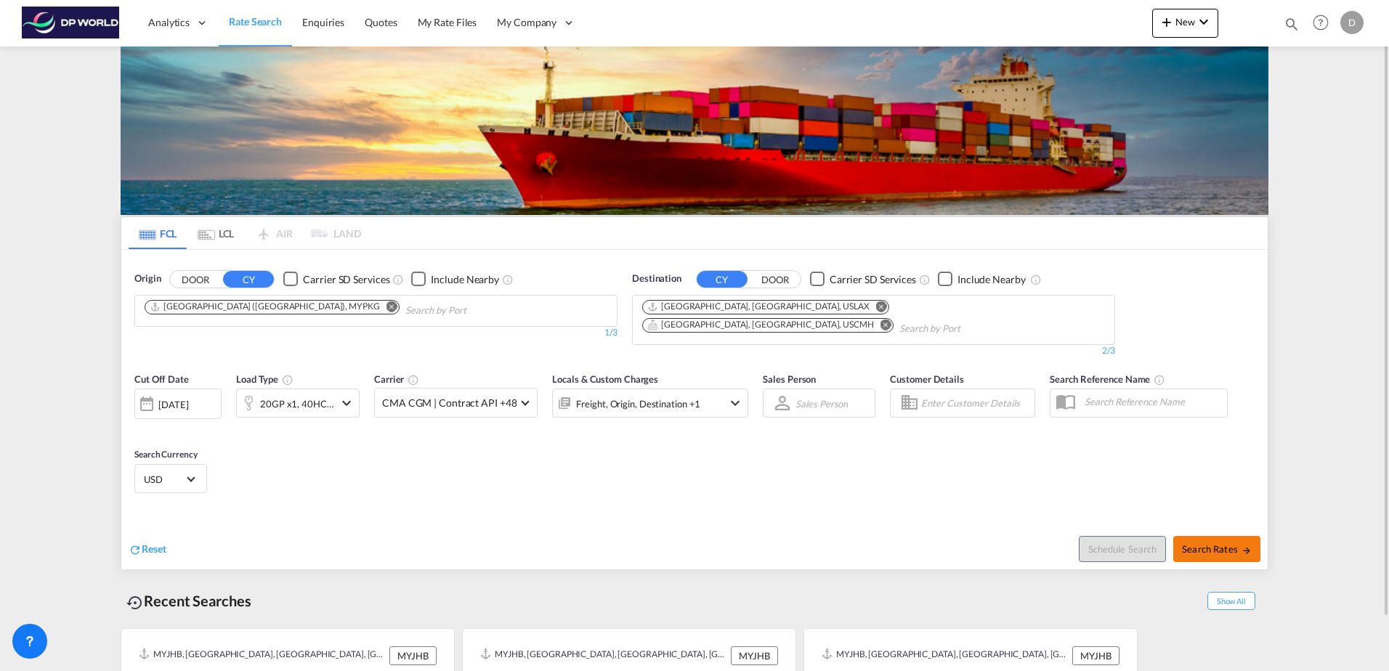
click at [1202, 543] on span "Search Rates" at bounding box center [1217, 549] width 70 height 12
type input "MYPKG to USLAX,USCMH / [DATE]"
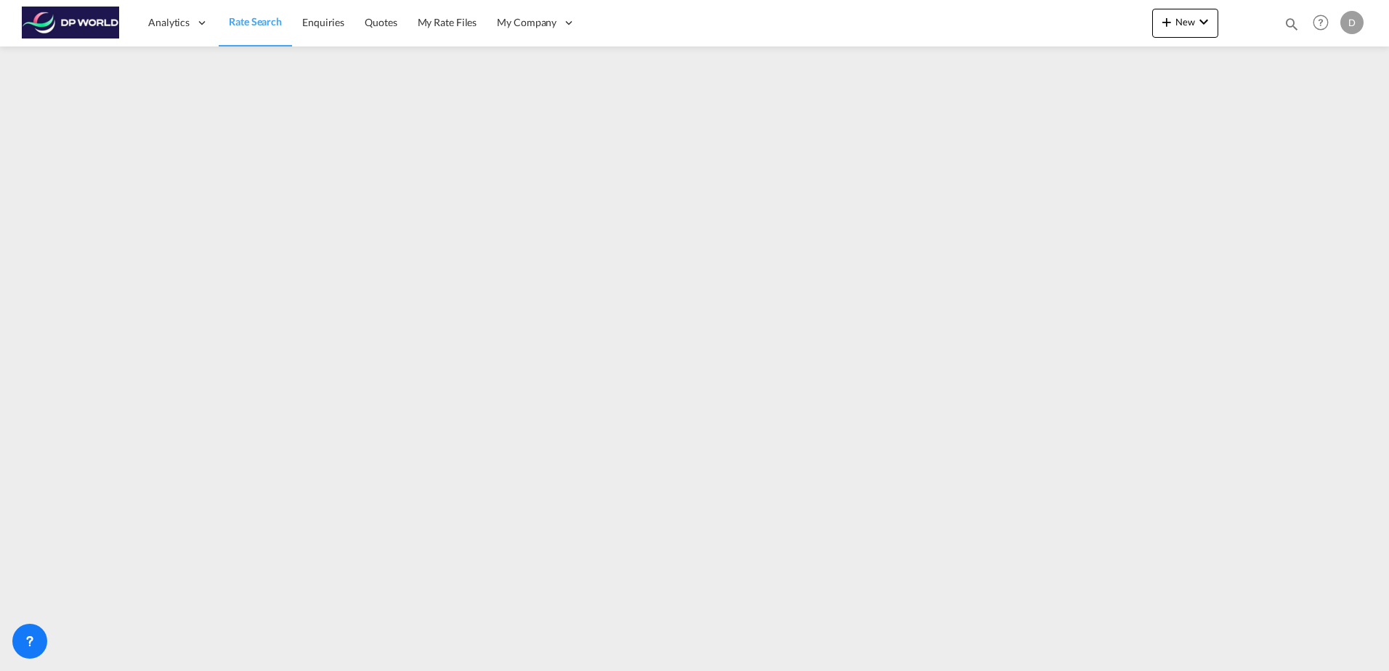
click at [246, 25] on span "Rate Search" at bounding box center [255, 21] width 53 height 12
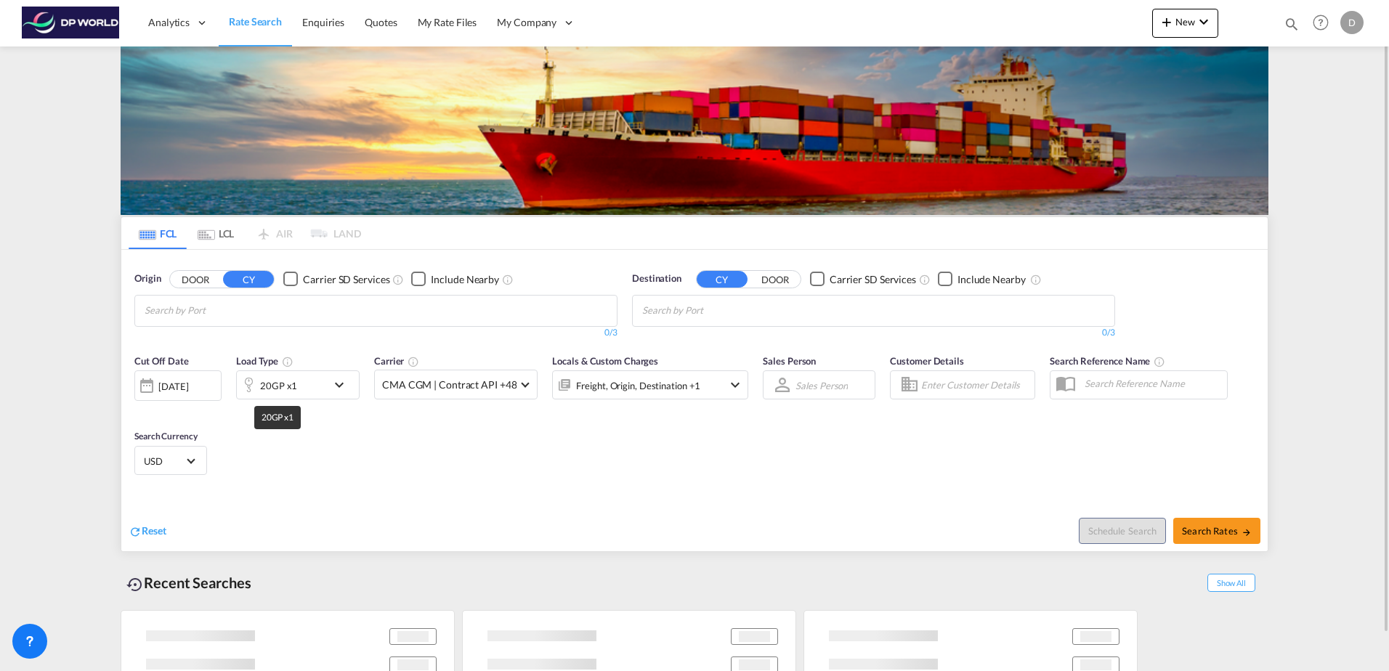
click at [285, 395] on div "20GP x1" at bounding box center [278, 386] width 37 height 20
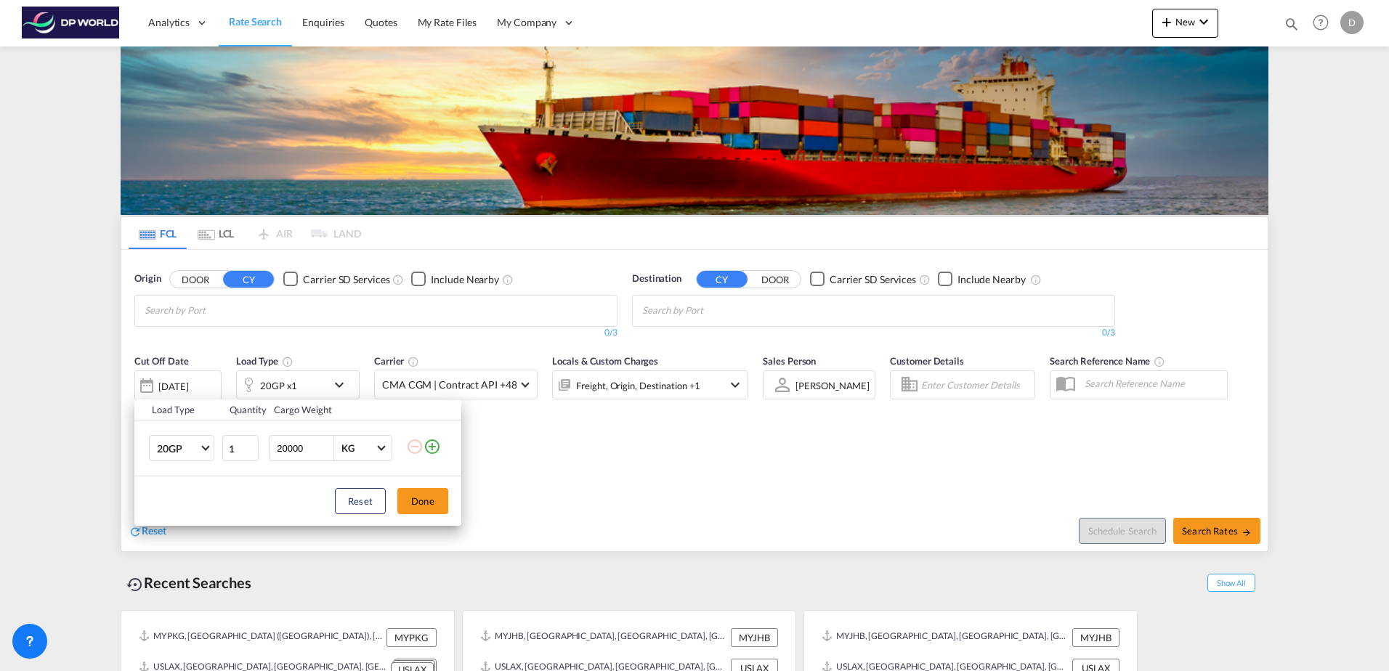
click at [432, 442] on md-icon "icon-plus-circle-outline" at bounding box center [432, 446] width 17 height 17
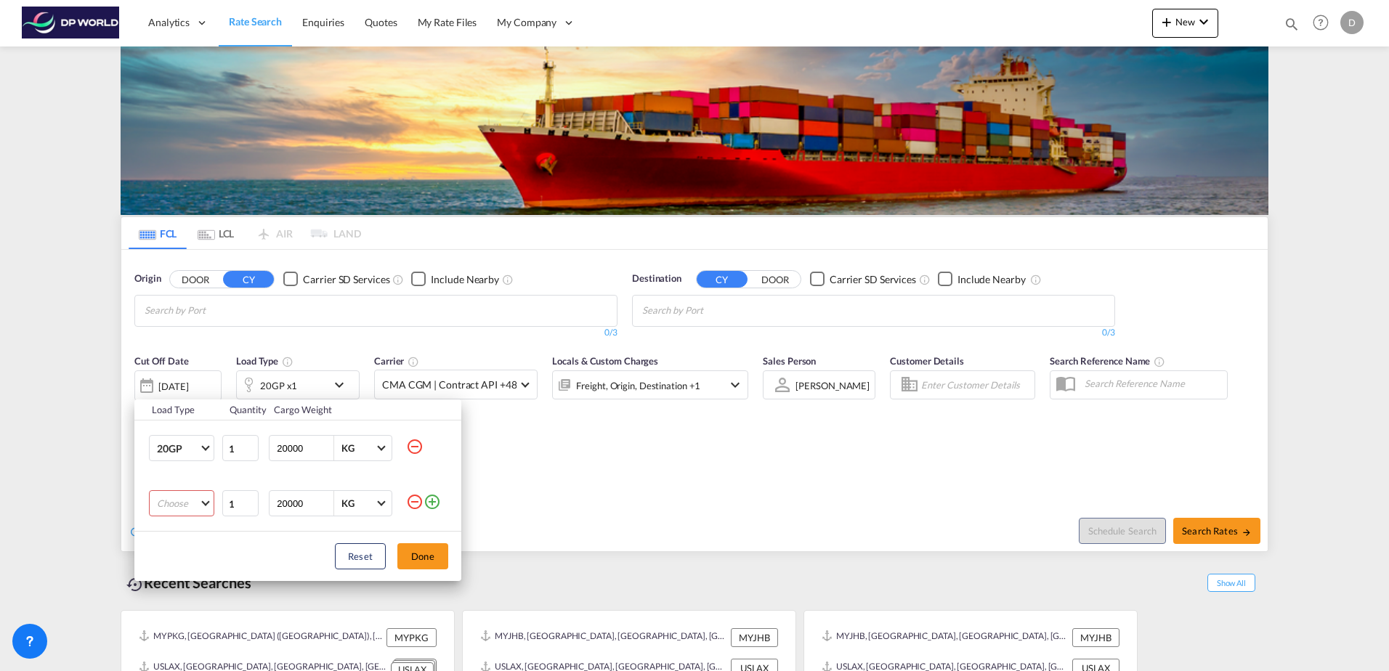
click at [189, 501] on md-select "Choose 20GP 40GP 40HC 45HC 20RE 40RE 40HR 20OT 40OT 20FR 40FR 40NR 20NR 45S 20T…" at bounding box center [181, 503] width 65 height 26
click at [188, 565] on md-option "40HC" at bounding box center [194, 566] width 99 height 35
click at [289, 505] on input "20000" at bounding box center [304, 503] width 58 height 25
type input "25000"
click at [413, 552] on button "Done" at bounding box center [422, 556] width 51 height 26
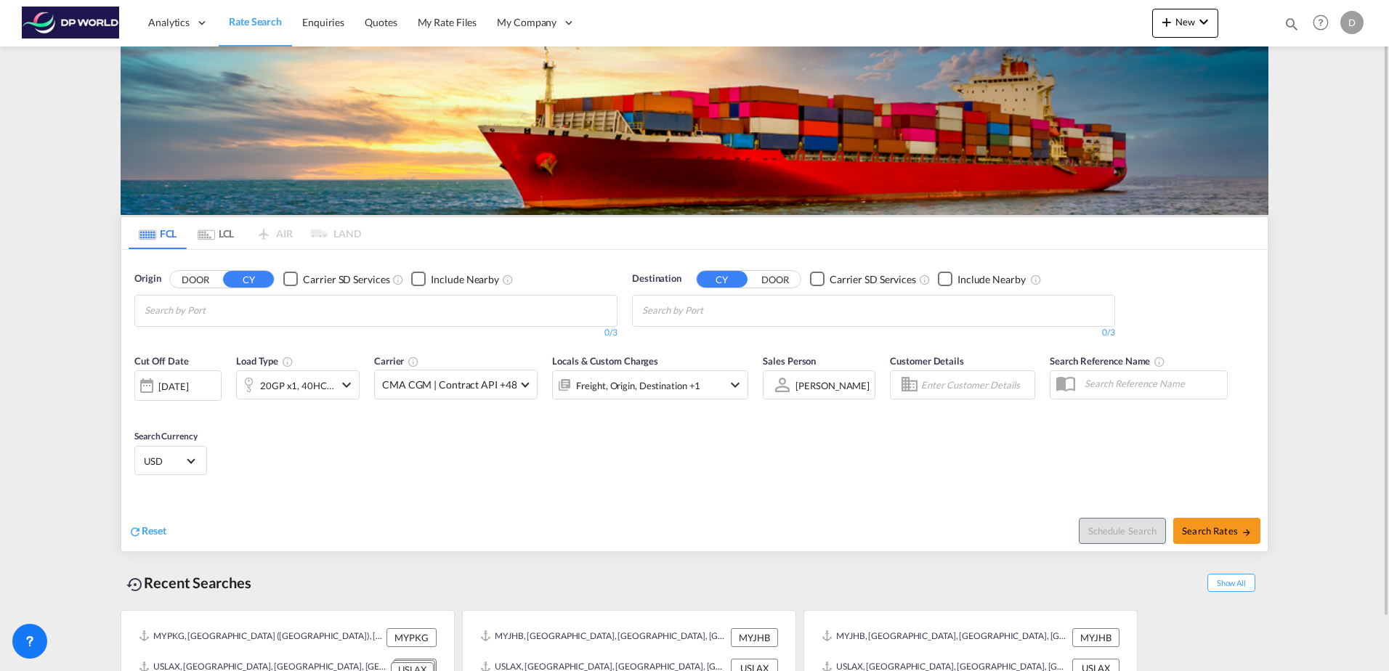
click at [188, 382] on div "[DATE]" at bounding box center [173, 386] width 30 height 13
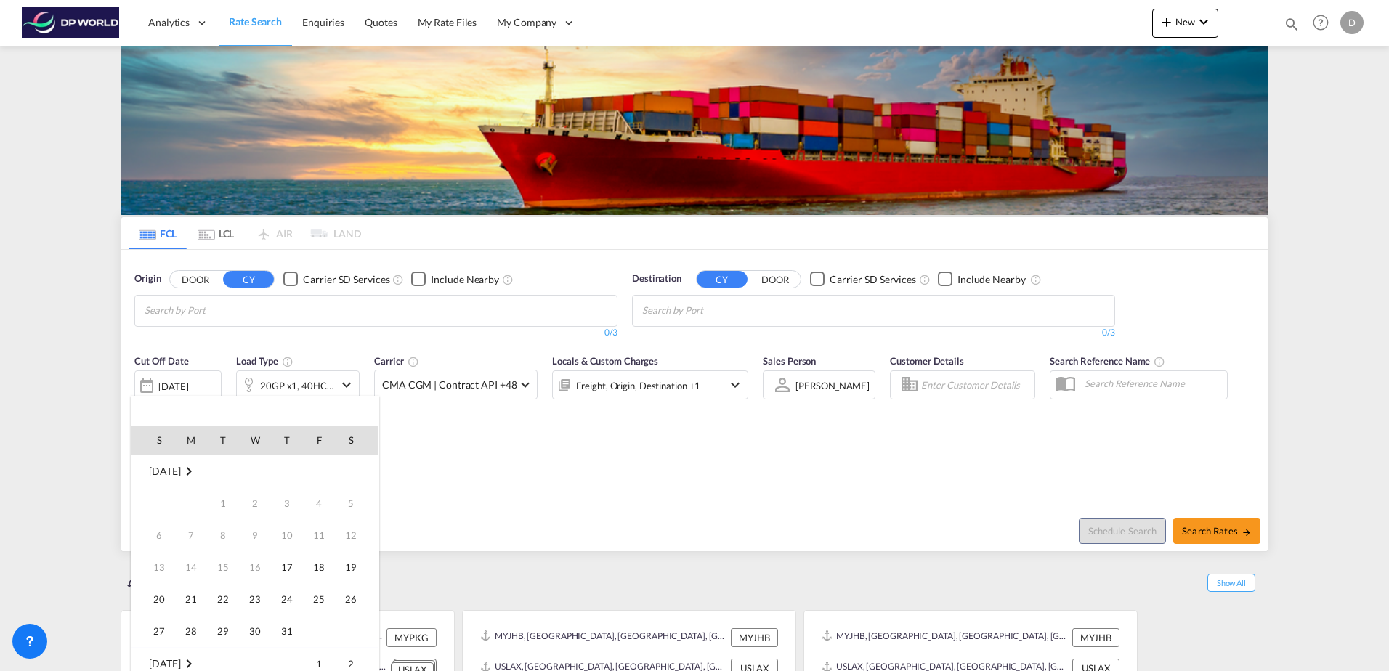
scroll to position [578, 0]
click at [329, 538] on span "17" at bounding box center [318, 535] width 29 height 29
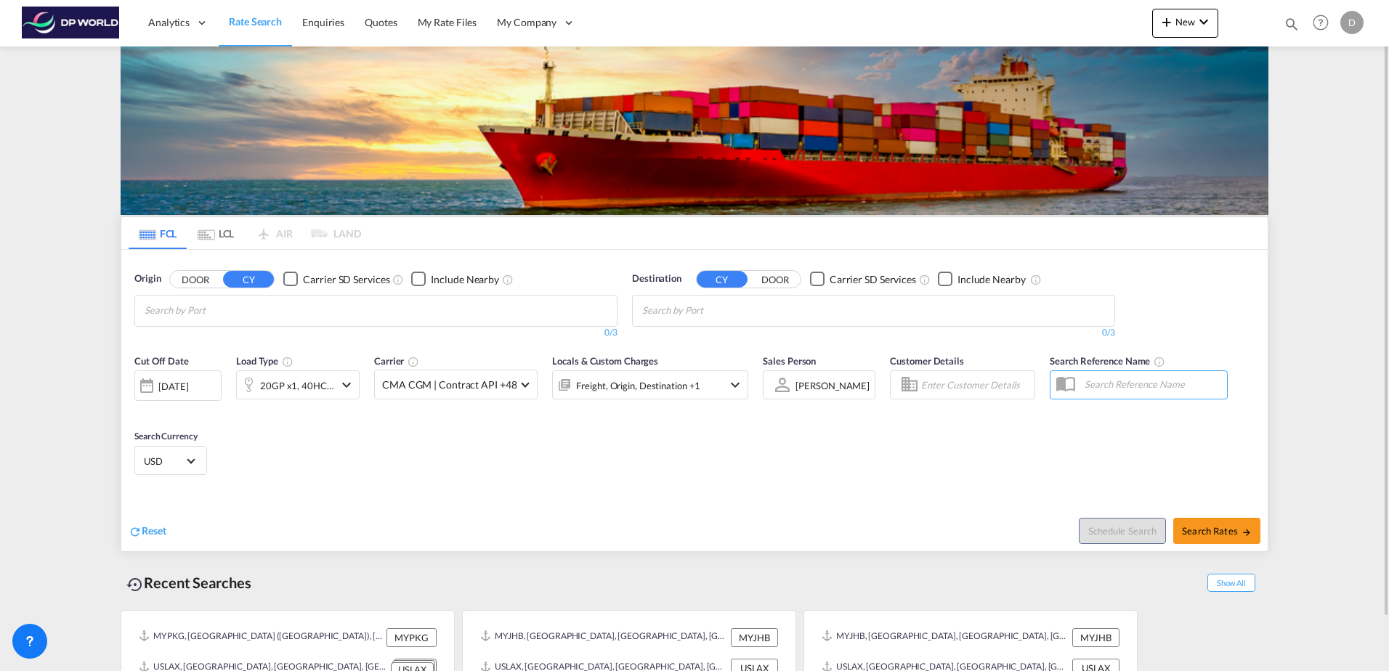
click at [251, 309] on input "Chips input." at bounding box center [214, 310] width 138 height 23
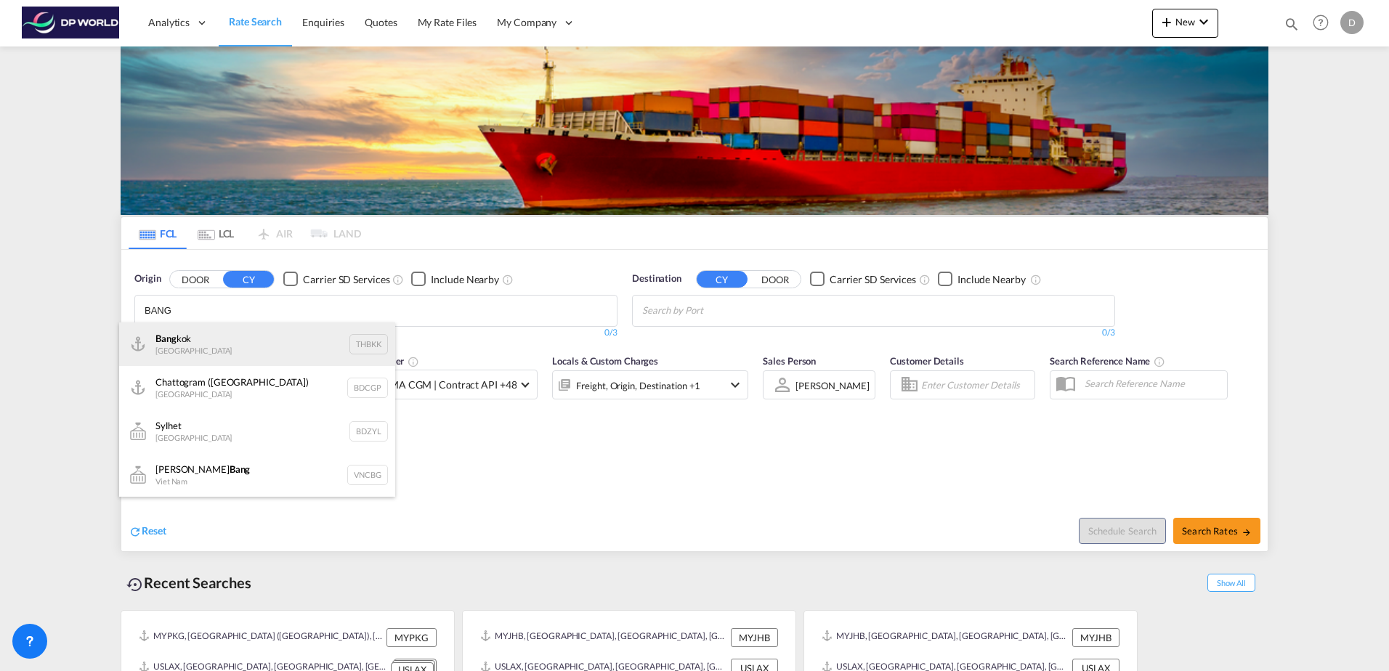
type input "BANG"
click at [283, 348] on div "Bang kok [GEOGRAPHIC_DATA] THBKK" at bounding box center [257, 345] width 276 height 44
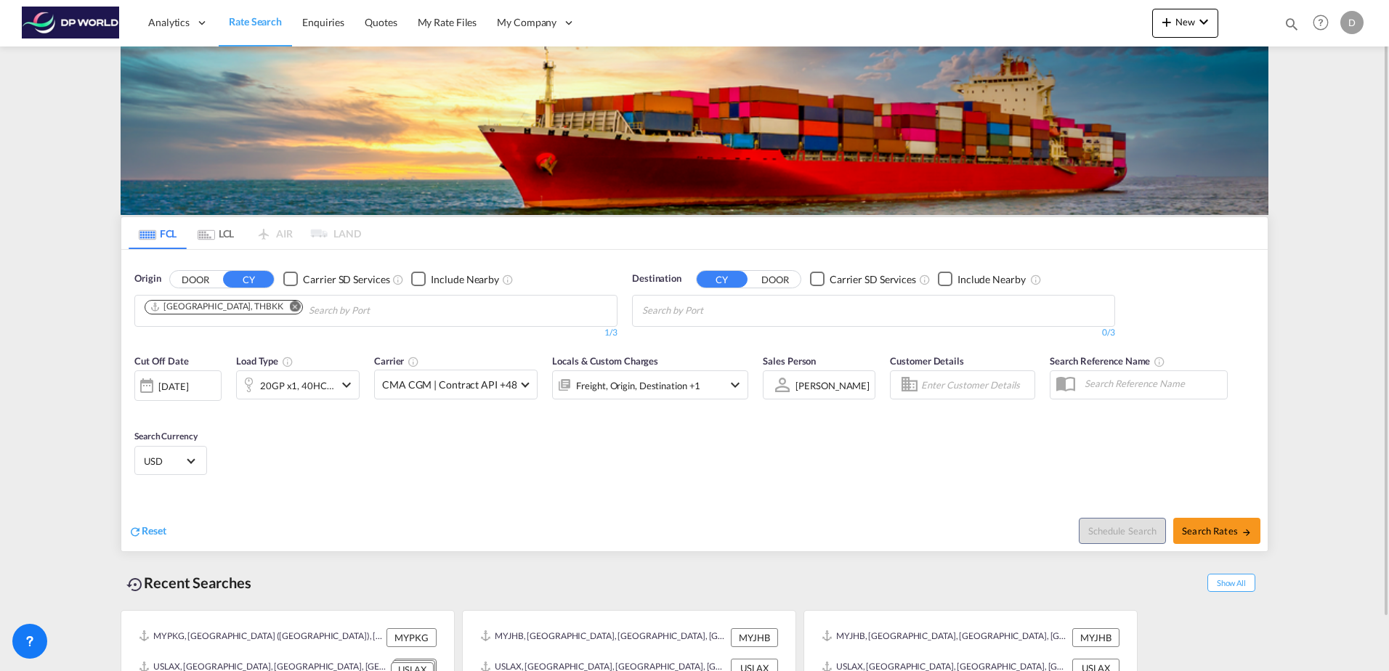
click at [705, 317] on body "Analytics Dashboard Rate Search Enquiries Quotes My Rate Files My Company" at bounding box center [694, 335] width 1389 height 671
click at [705, 317] on input "Chips input." at bounding box center [711, 310] width 138 height 23
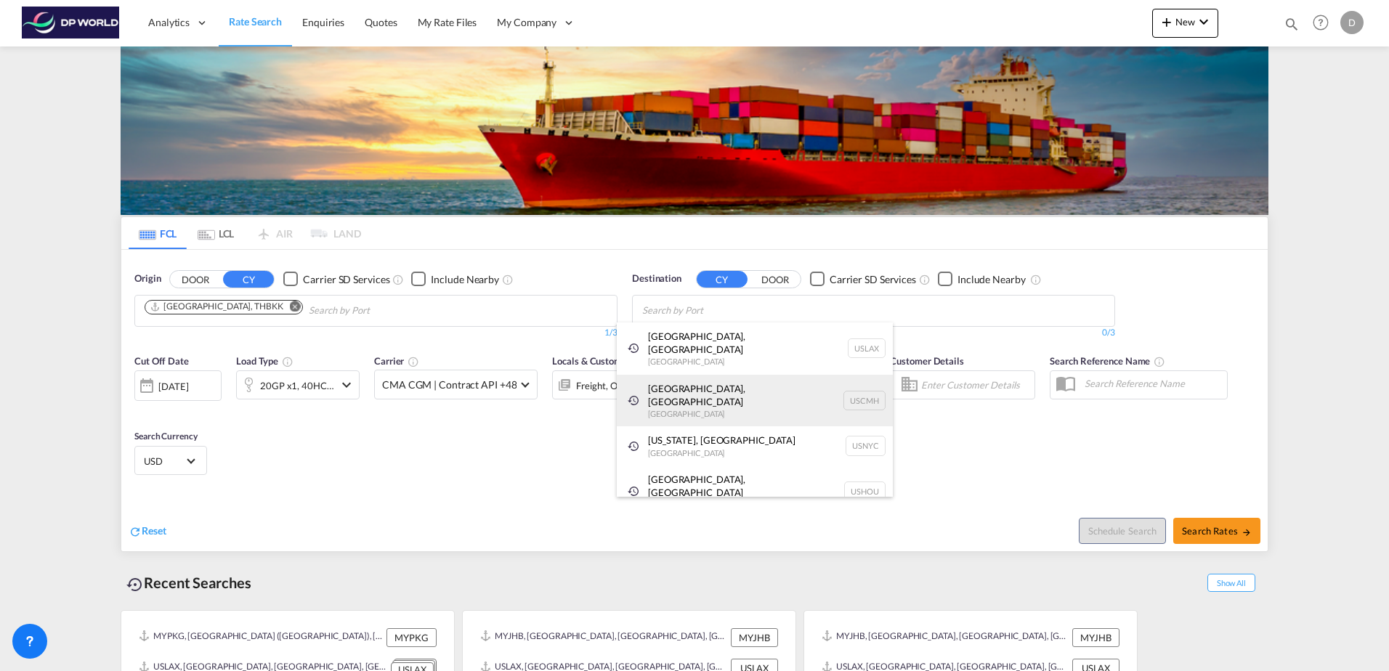
click at [695, 378] on div "[GEOGRAPHIC_DATA], [GEOGRAPHIC_DATA] [GEOGRAPHIC_DATA] USCMH" at bounding box center [755, 401] width 276 height 52
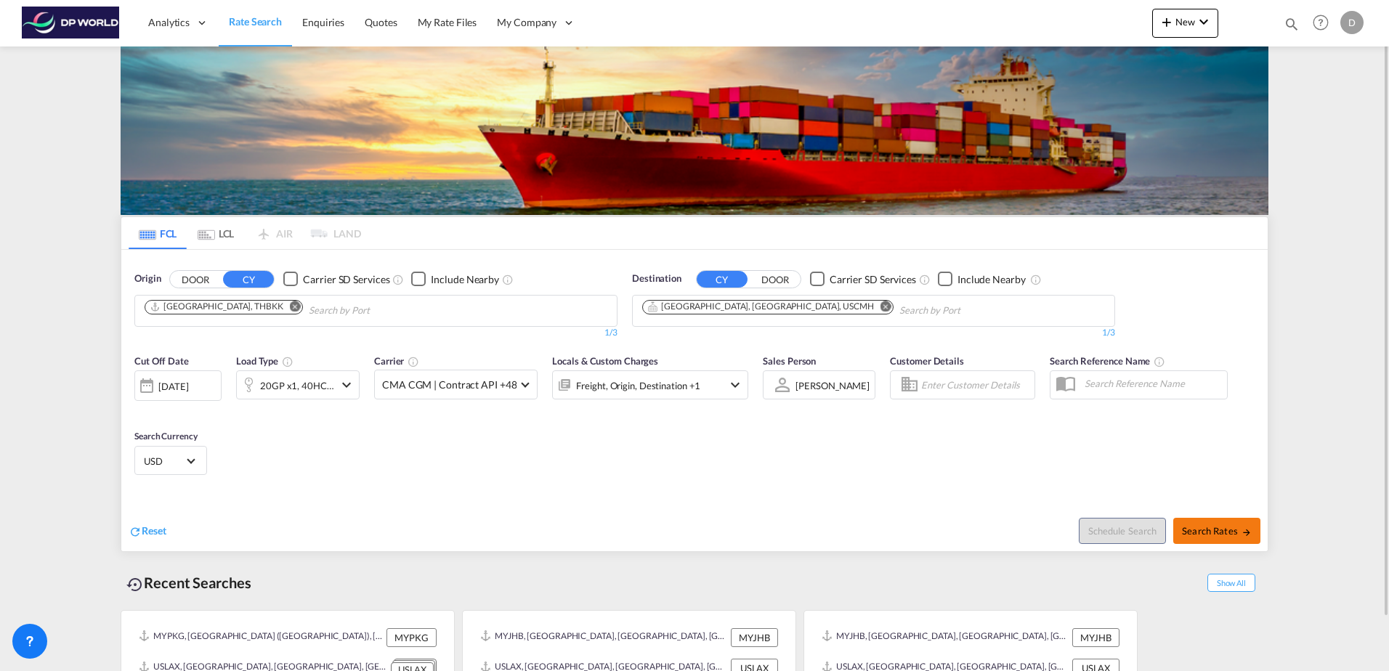
click at [1236, 538] on button "Search Rates" at bounding box center [1216, 531] width 87 height 26
type input "THBKK to USCMH / [DATE]"
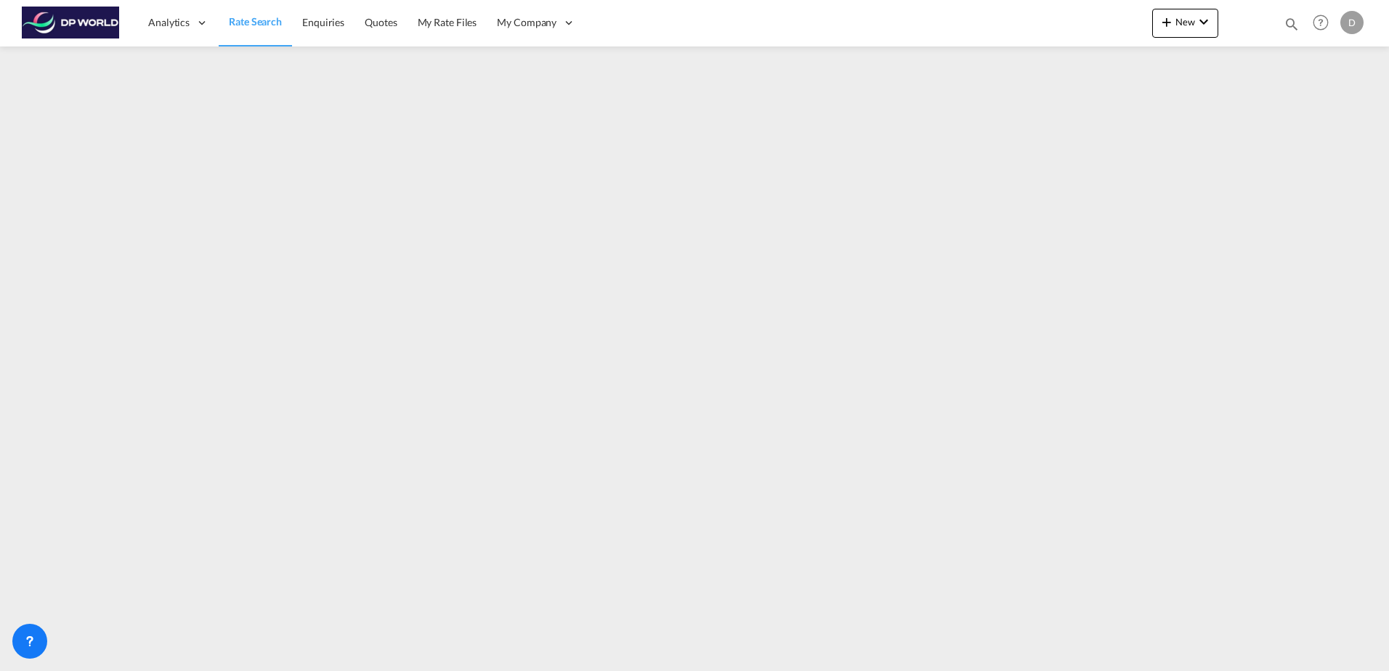
click at [237, 25] on span "Rate Search" at bounding box center [255, 21] width 53 height 12
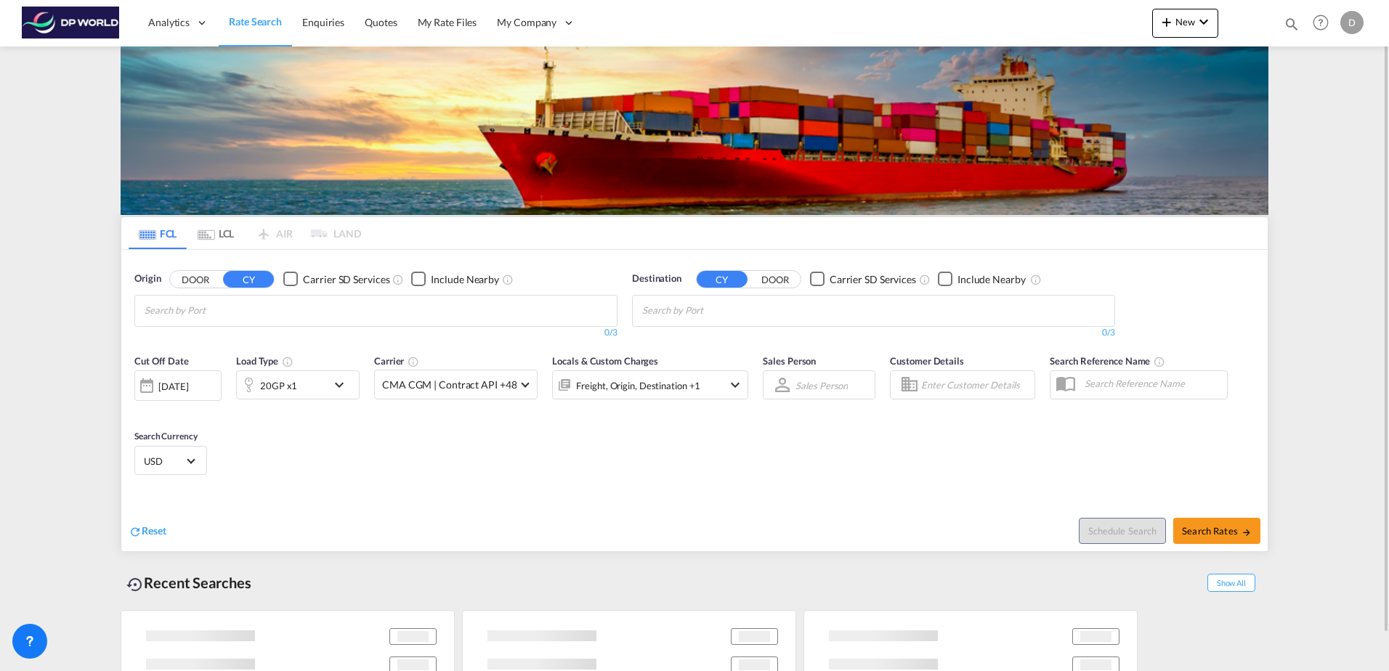
click at [238, 309] on input "Chips input." at bounding box center [214, 310] width 138 height 23
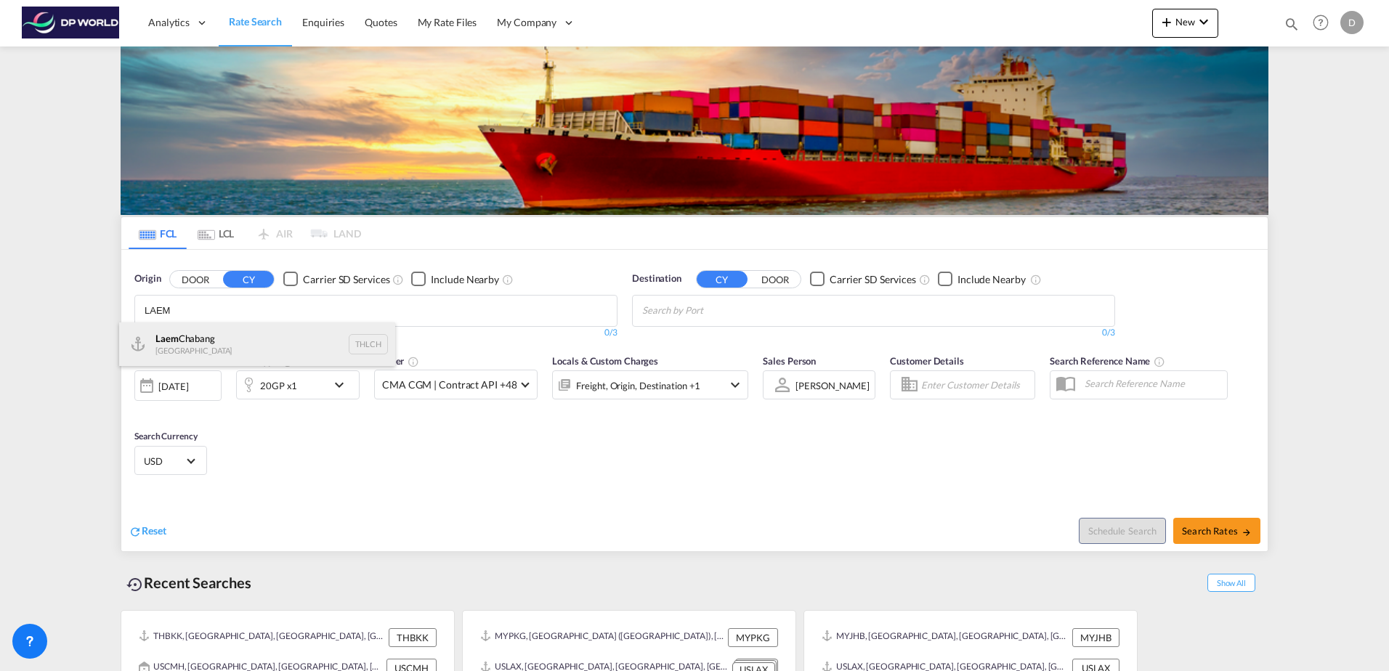
type input "LAEM"
click at [238, 327] on div "Laem Chabang Thailand THLCH" at bounding box center [257, 345] width 276 height 44
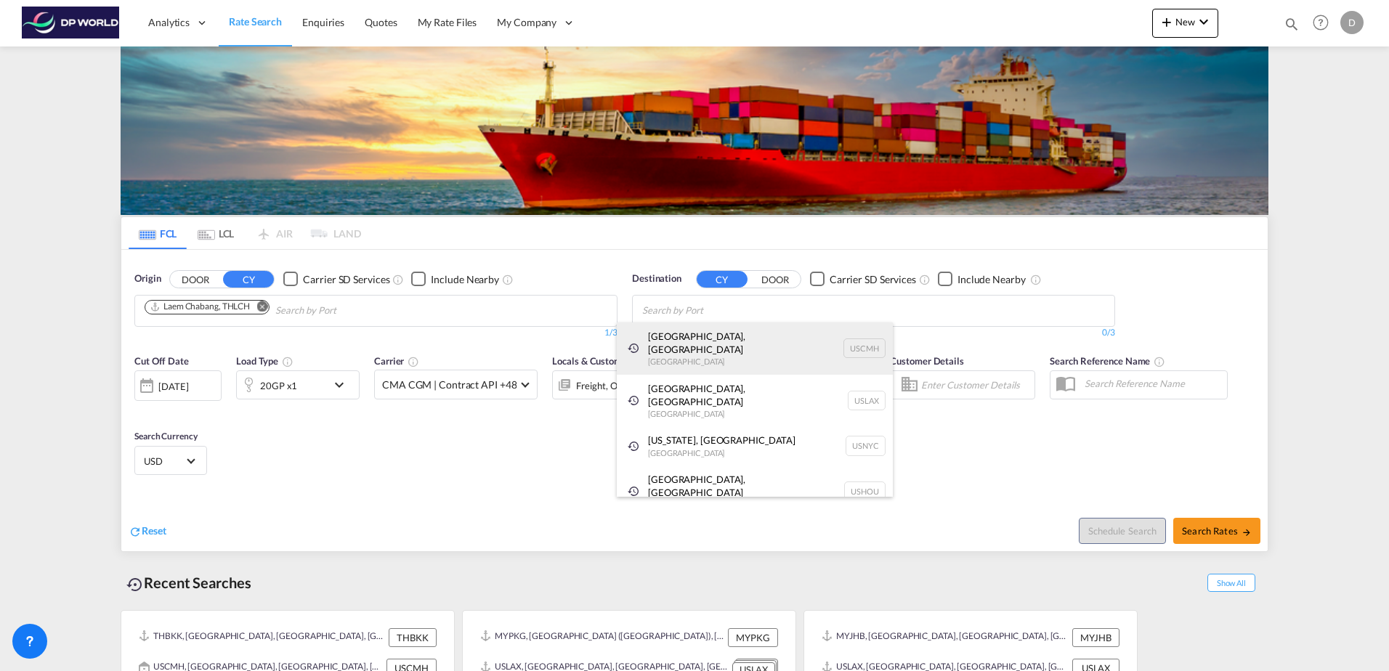
click at [745, 338] on div "[GEOGRAPHIC_DATA], [GEOGRAPHIC_DATA] [GEOGRAPHIC_DATA] USCMH" at bounding box center [755, 349] width 276 height 52
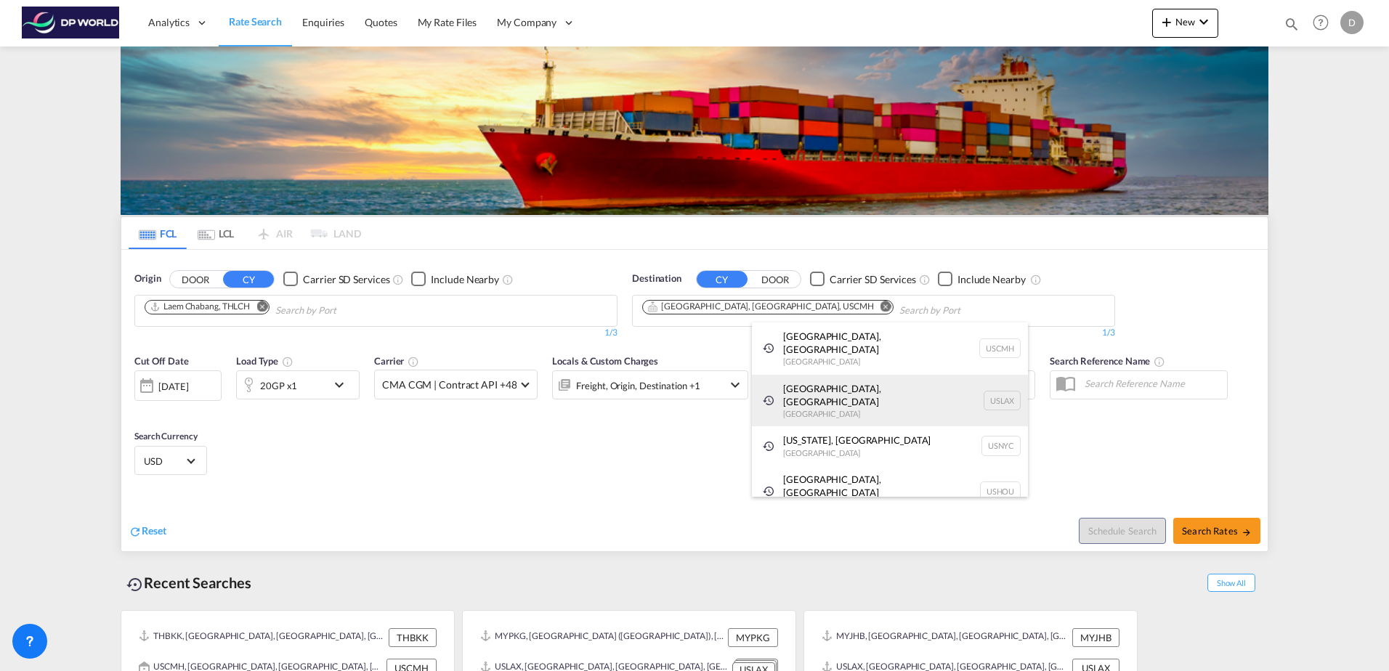
click at [826, 381] on div "[GEOGRAPHIC_DATA], [GEOGRAPHIC_DATA] [GEOGRAPHIC_DATA] USLAX" at bounding box center [890, 401] width 276 height 52
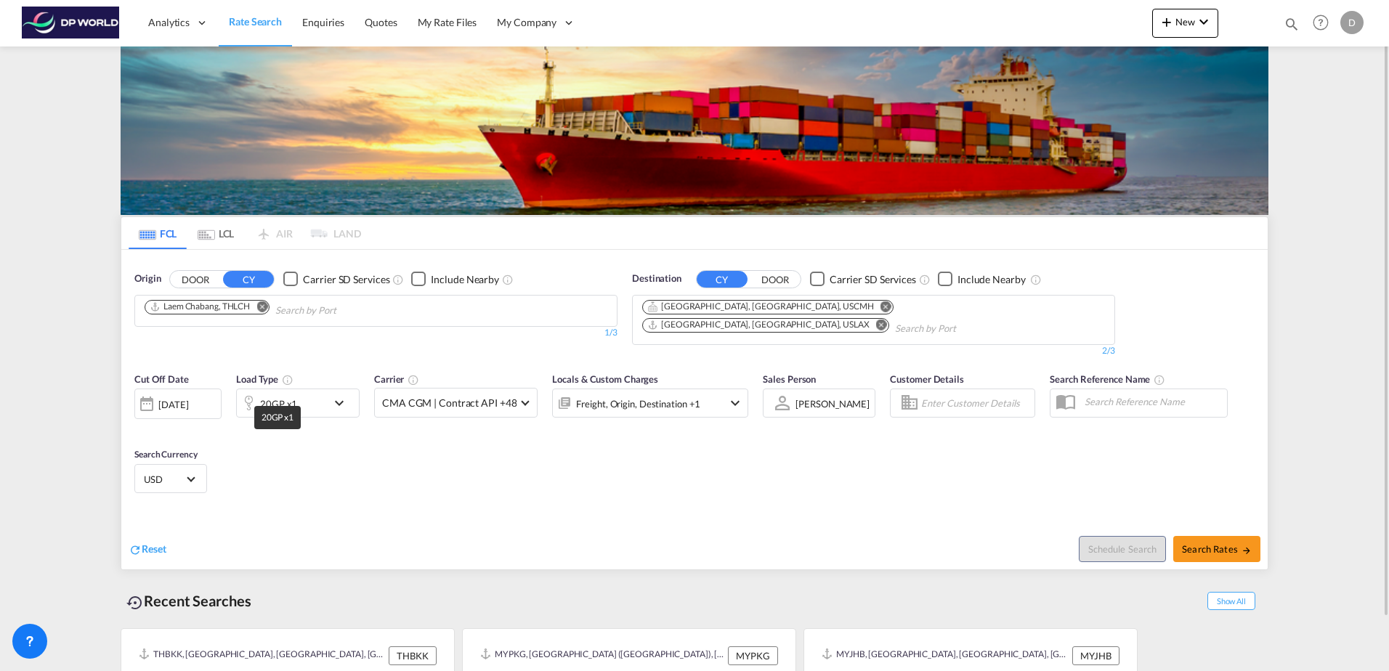
click at [294, 394] on div "20GP x1" at bounding box center [278, 404] width 37 height 20
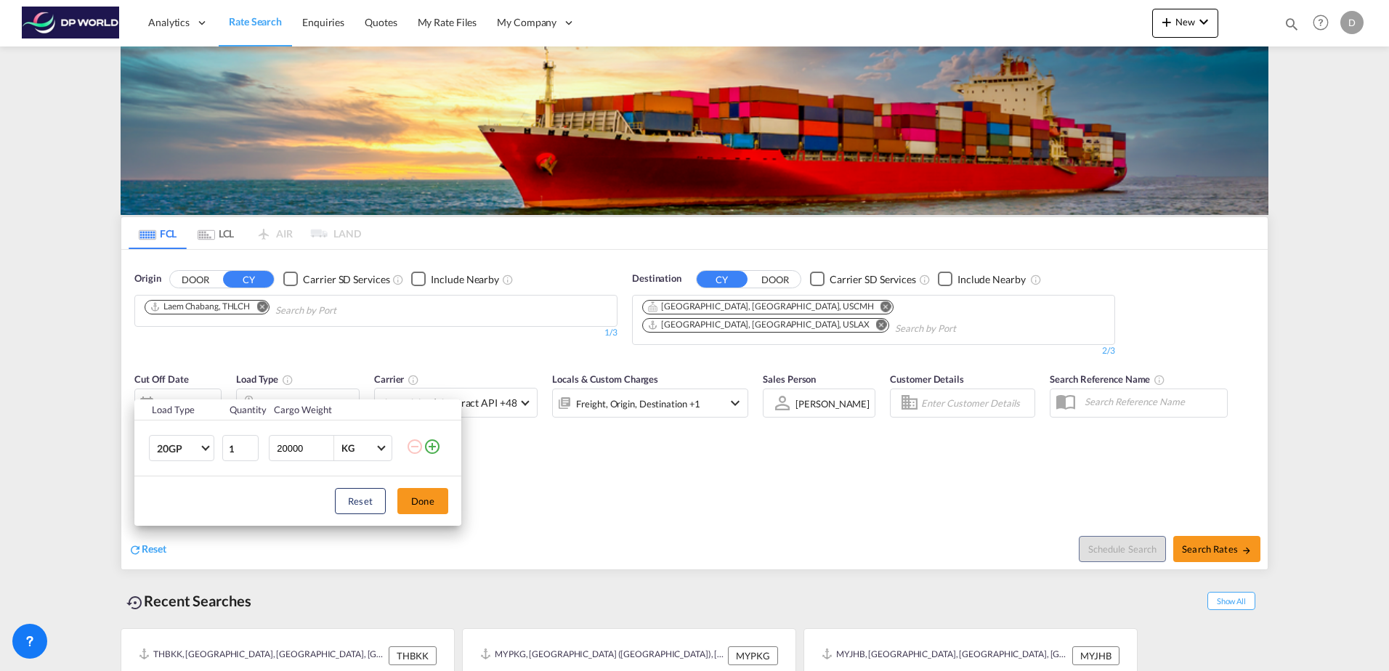
click at [426, 448] on md-icon "icon-plus-circle-outline" at bounding box center [432, 446] width 17 height 17
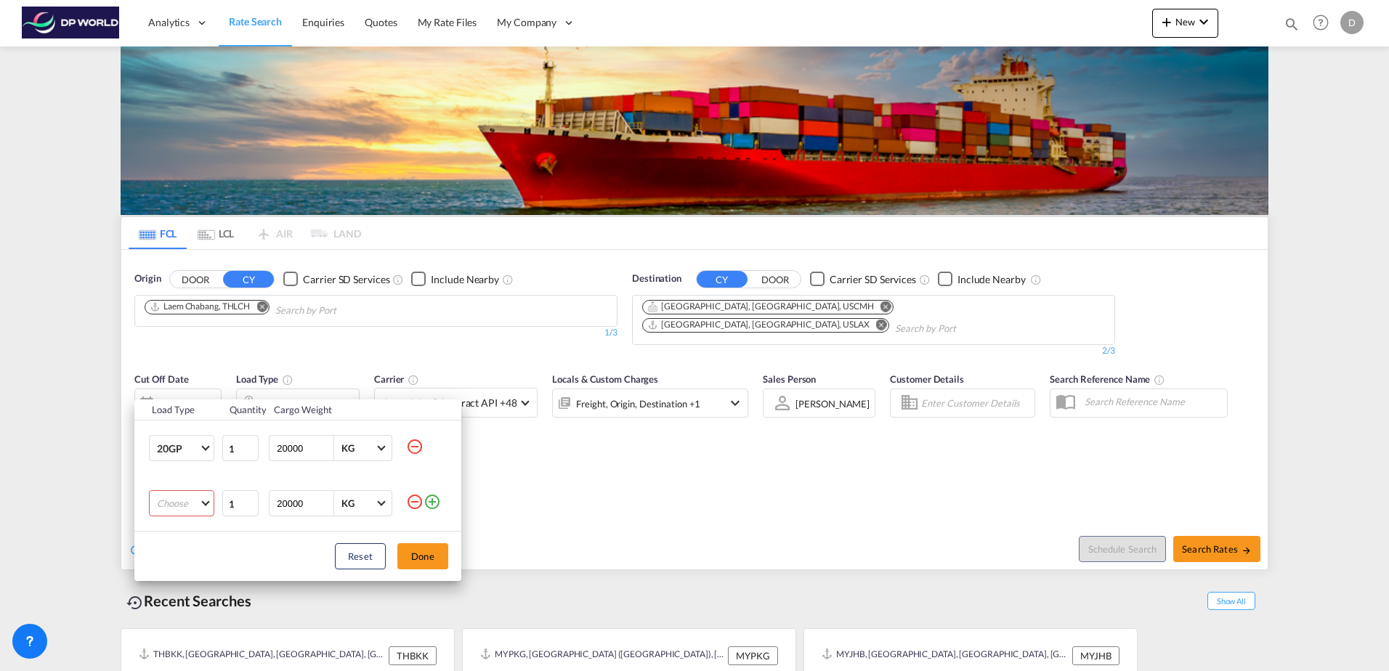
click at [184, 498] on md-select "Choose 20GP 40GP 40HC 45HC 20RE 40RE 40HR 20OT 40OT 20FR 40FR 40NR 20NR 45S 20T…" at bounding box center [181, 503] width 65 height 26
click at [194, 569] on md-option "40HC" at bounding box center [194, 566] width 99 height 35
click at [286, 504] on input "20000" at bounding box center [304, 503] width 58 height 25
type input "25000"
click at [420, 559] on button "Done" at bounding box center [422, 556] width 51 height 26
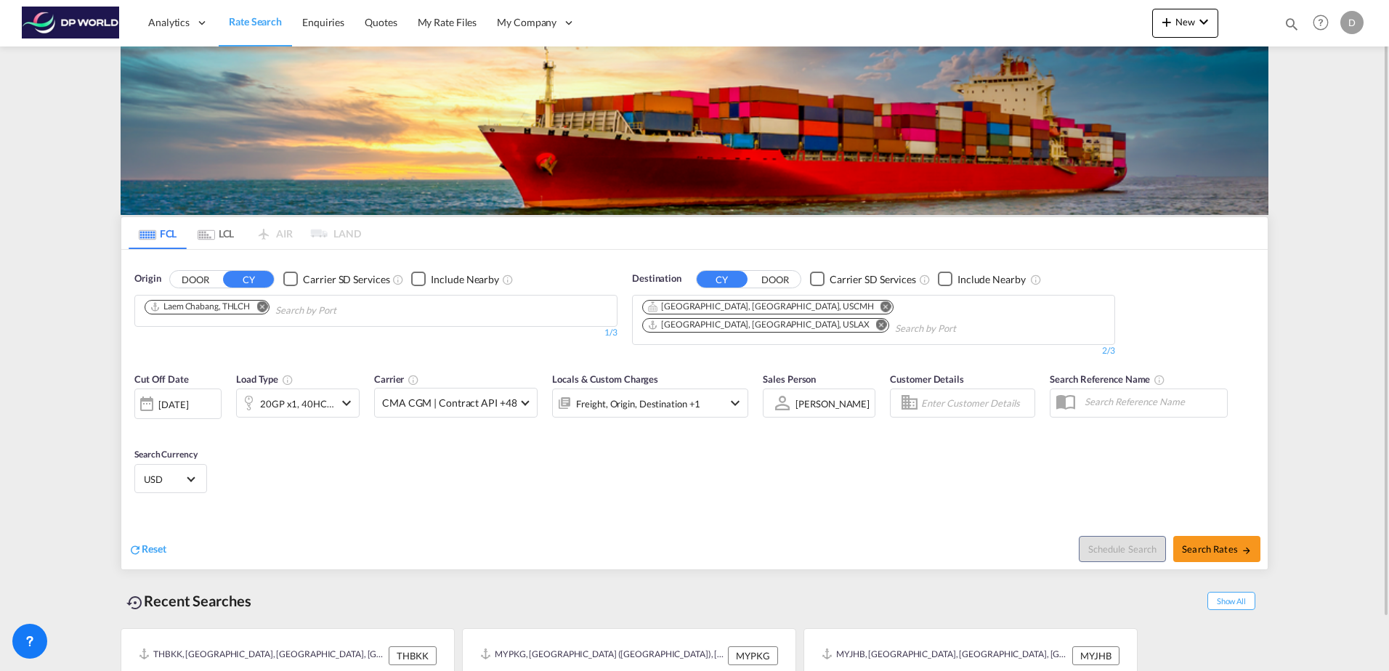
click at [188, 398] on div "[DATE]" at bounding box center [173, 404] width 30 height 13
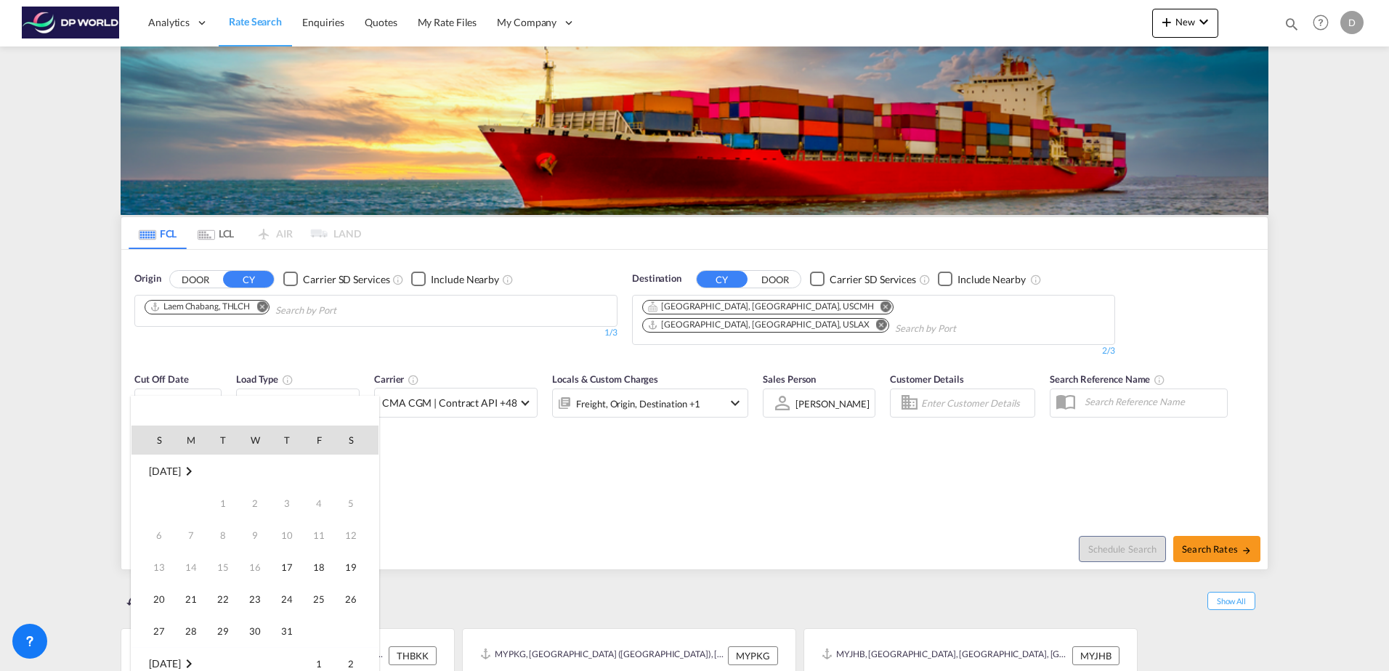
scroll to position [578, 0]
click at [325, 530] on span "17" at bounding box center [318, 535] width 29 height 29
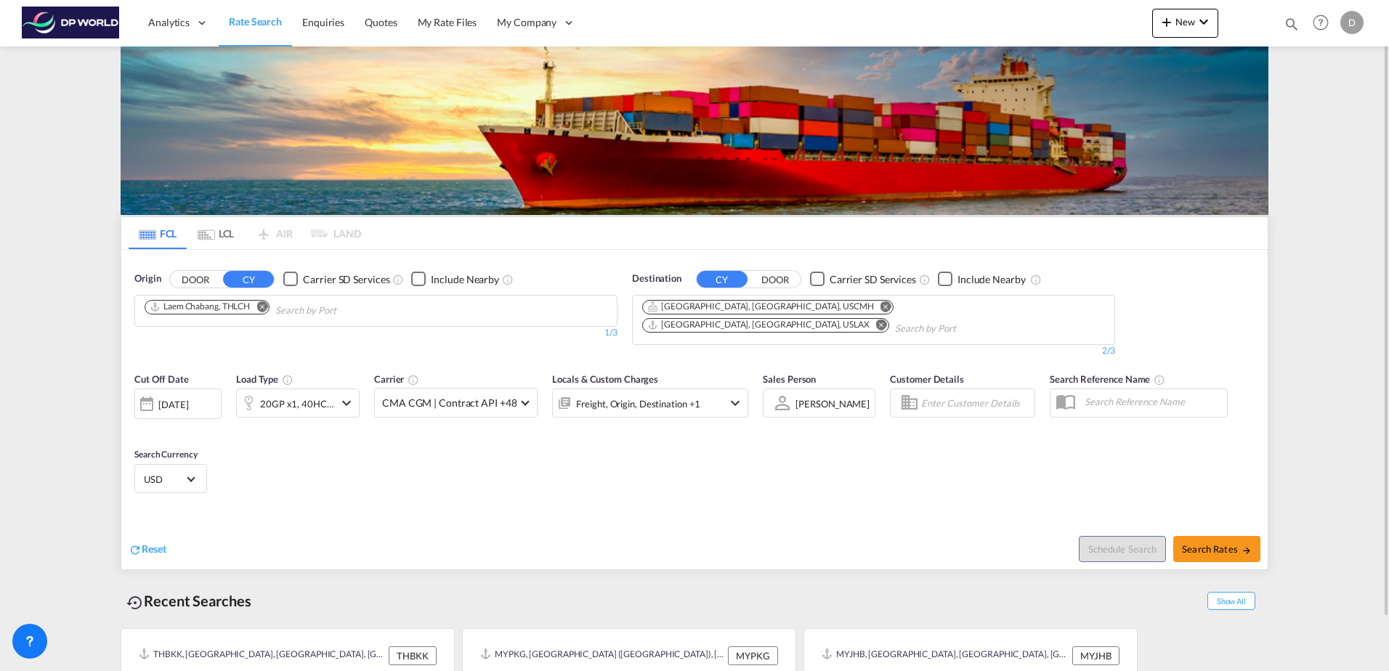
click at [751, 435] on div "Cut Off Date [DATE] [DATE] Load Type 20GP x1, 40HC x1 Carrier CMA CGM | Contrac…" at bounding box center [694, 436] width 1147 height 142
click at [1219, 543] on span "Search Rates" at bounding box center [1217, 549] width 70 height 12
type input "THLCH to USCMH,USLAX / [DATE]"
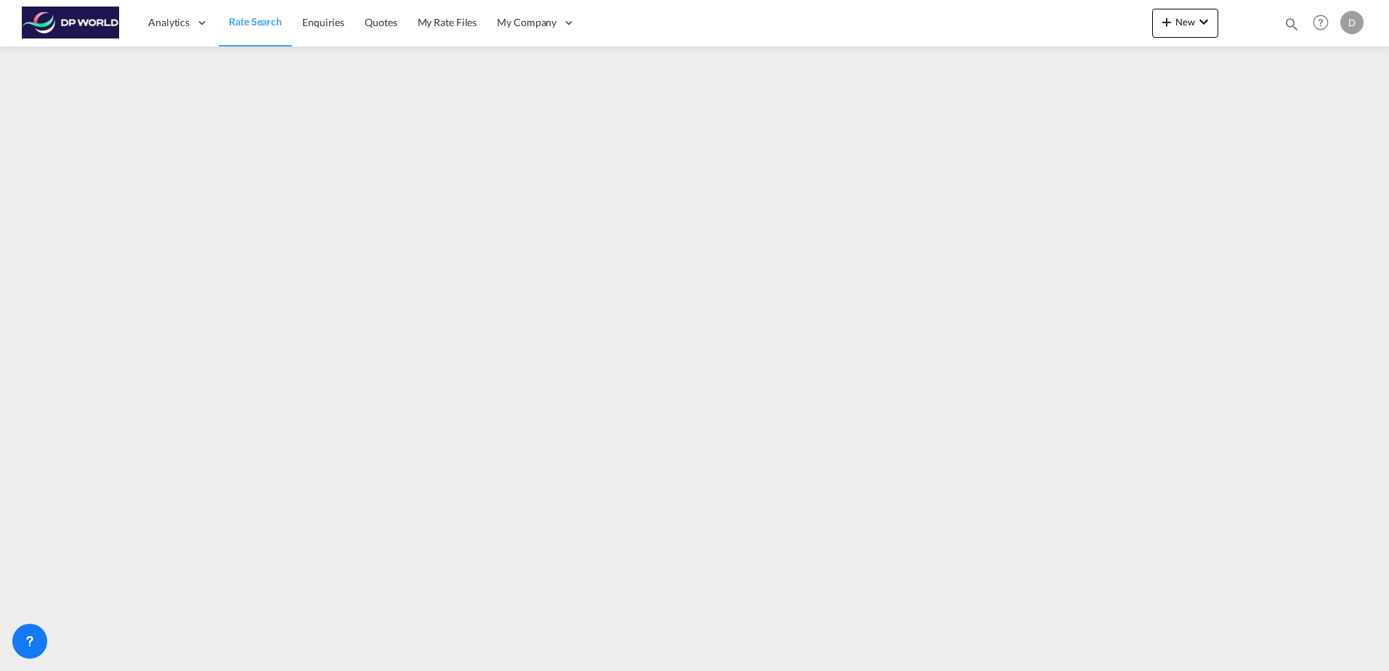
click at [258, 27] on span "Rate Search" at bounding box center [255, 21] width 53 height 12
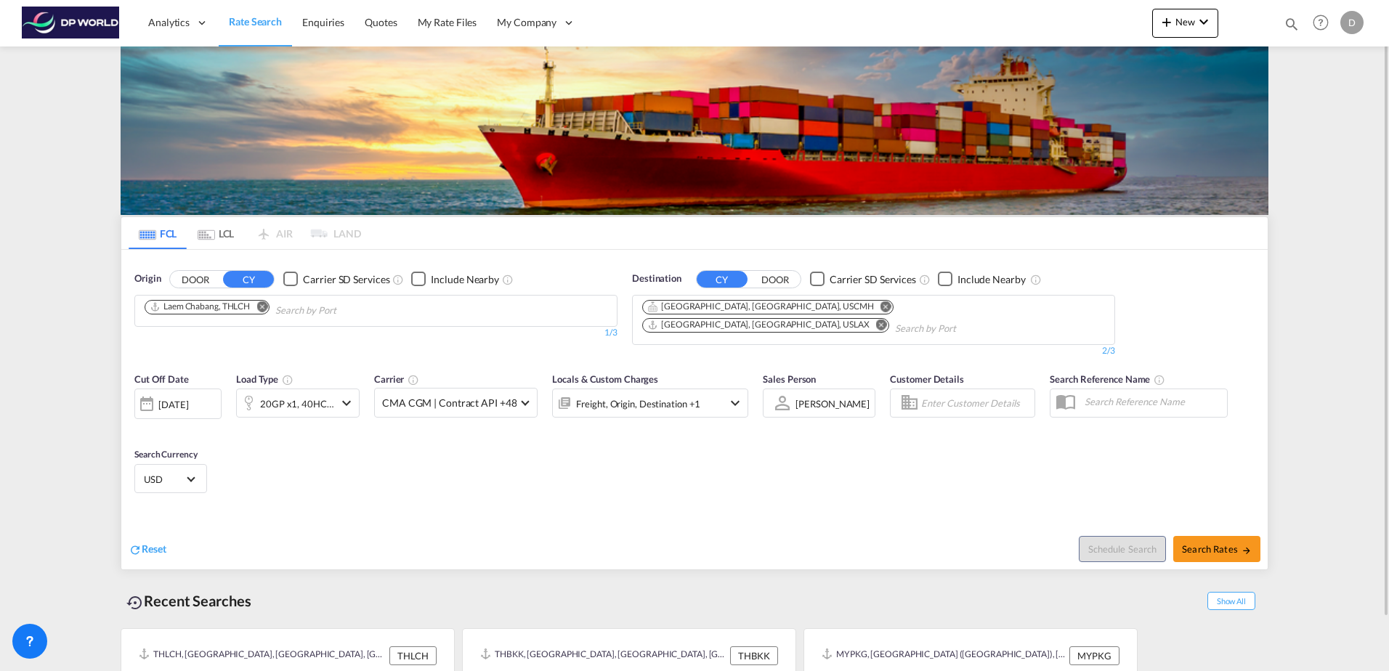
click at [261, 304] on md-icon "Remove" at bounding box center [261, 306] width 11 height 11
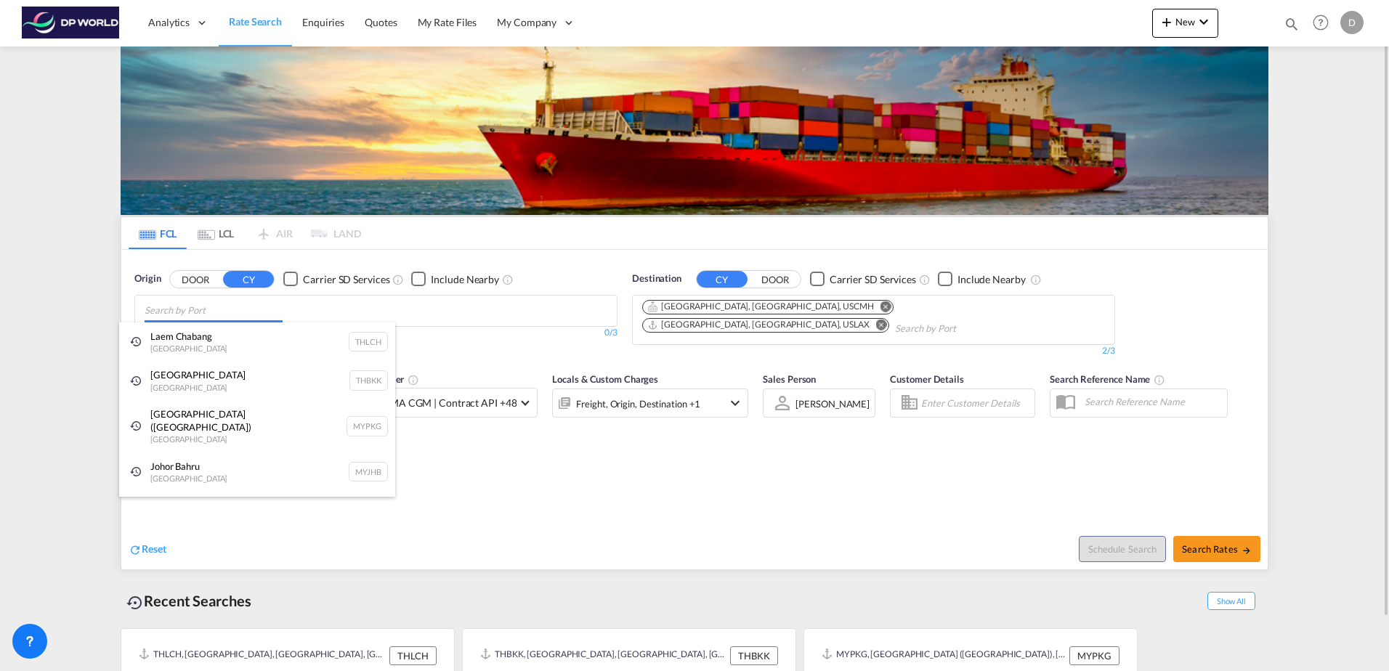
click at [275, 308] on body "Analytics Dashboard Rate Search Enquiries Quotes My Rate Files My Company" at bounding box center [694, 335] width 1389 height 671
paste input "[DEMOGRAPHIC_DATA]"
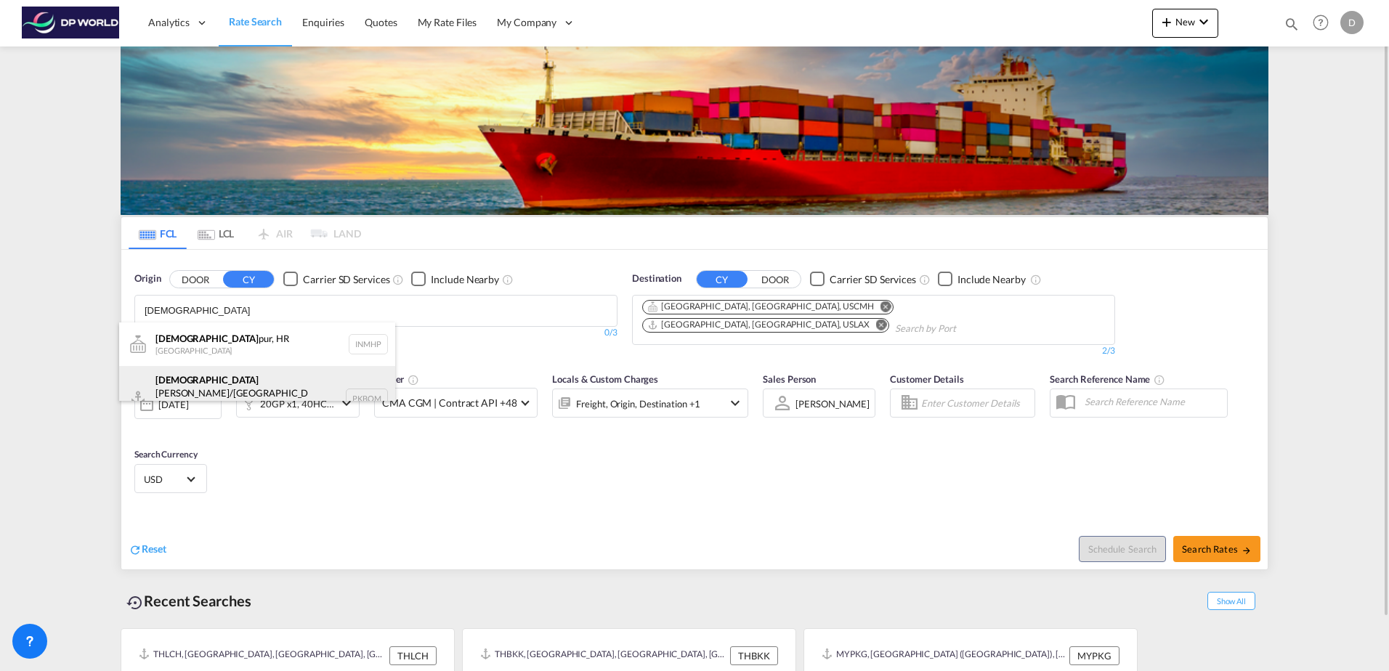
type input "[DEMOGRAPHIC_DATA]"
click at [274, 373] on div "[PERSON_NAME]/[GEOGRAPHIC_DATA] [GEOGRAPHIC_DATA] PKBQM" at bounding box center [257, 398] width 276 height 65
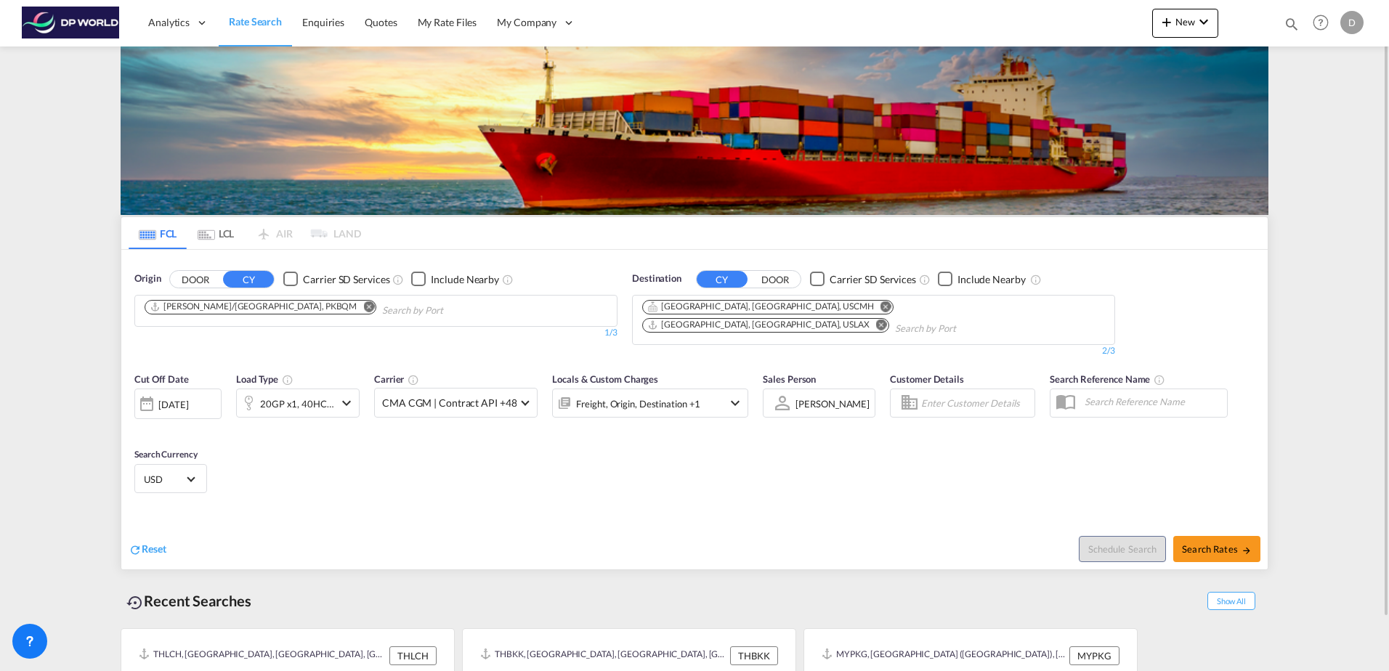
click at [188, 398] on div "[DATE]" at bounding box center [173, 404] width 30 height 13
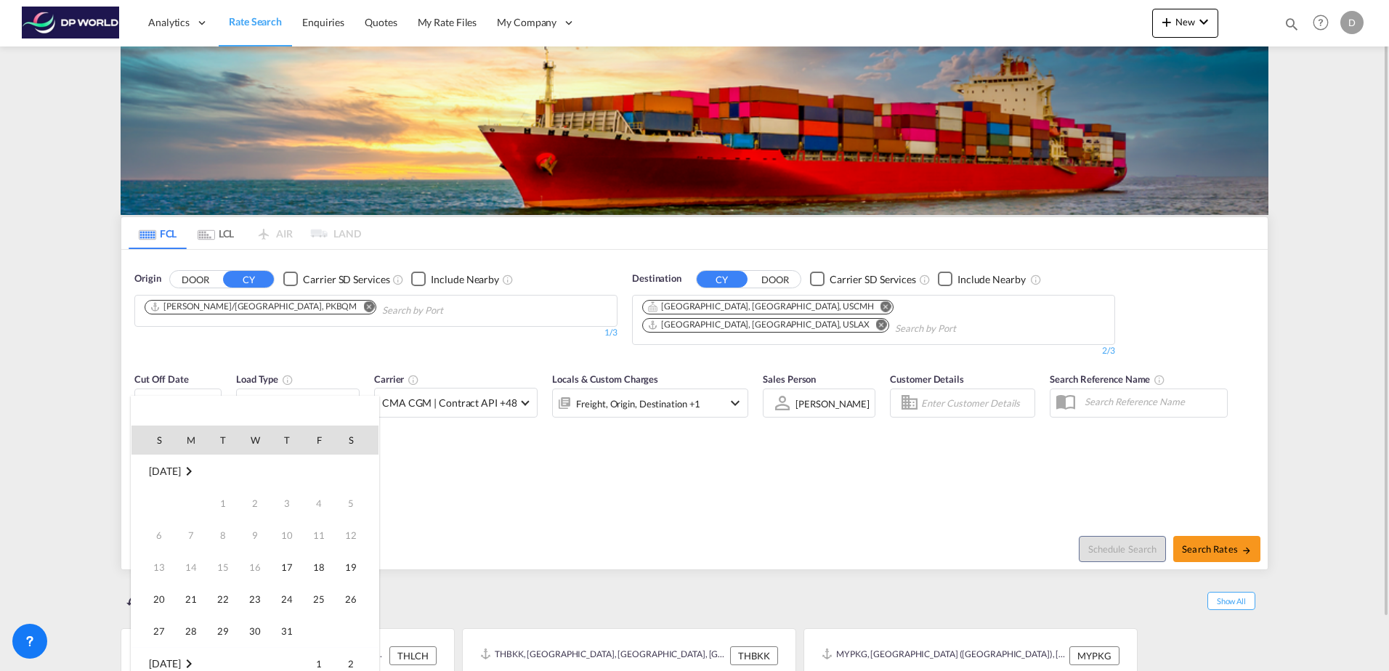
scroll to position [578, 0]
click at [328, 527] on span "17" at bounding box center [318, 535] width 29 height 29
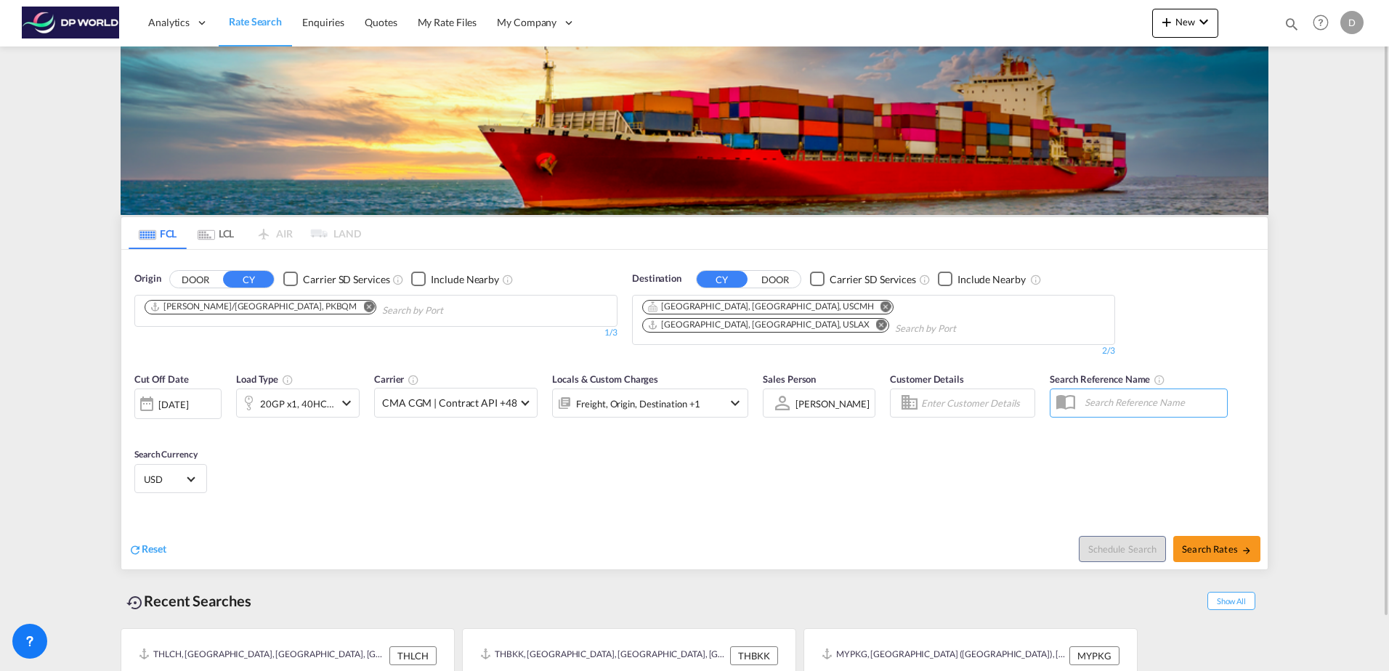
click at [719, 467] on div "Cut Off Date [DATE] [DATE] Load Type 20GP x1, 40HC x1 Carrier CMA CGM | Contrac…" at bounding box center [694, 436] width 1147 height 142
click at [1206, 543] on span "Search Rates" at bounding box center [1217, 549] width 70 height 12
type input "PKBQM to USCMH,USLAX / [DATE]"
